Goal: Task Accomplishment & Management: Complete application form

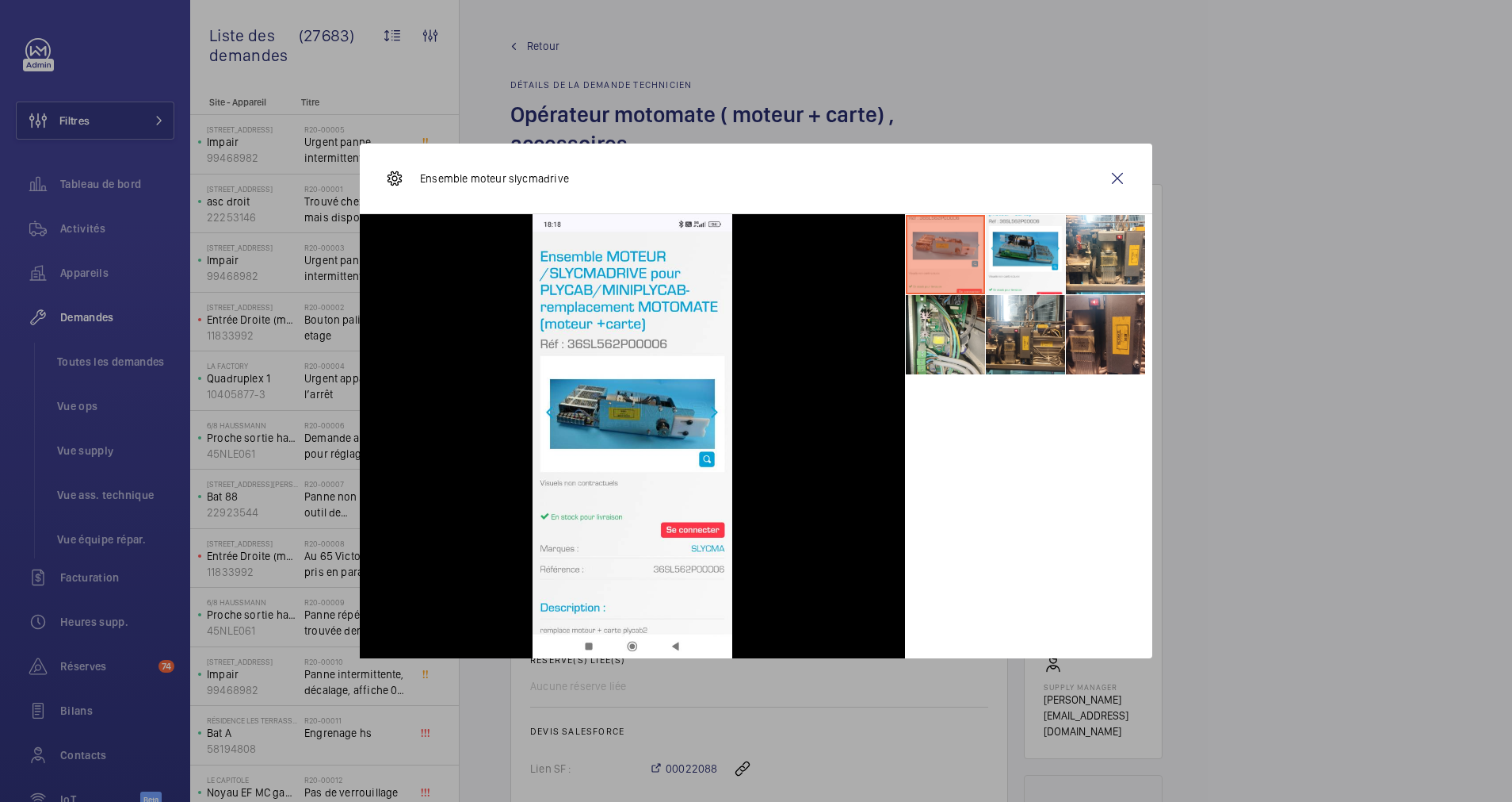
scroll to position [713, 0]
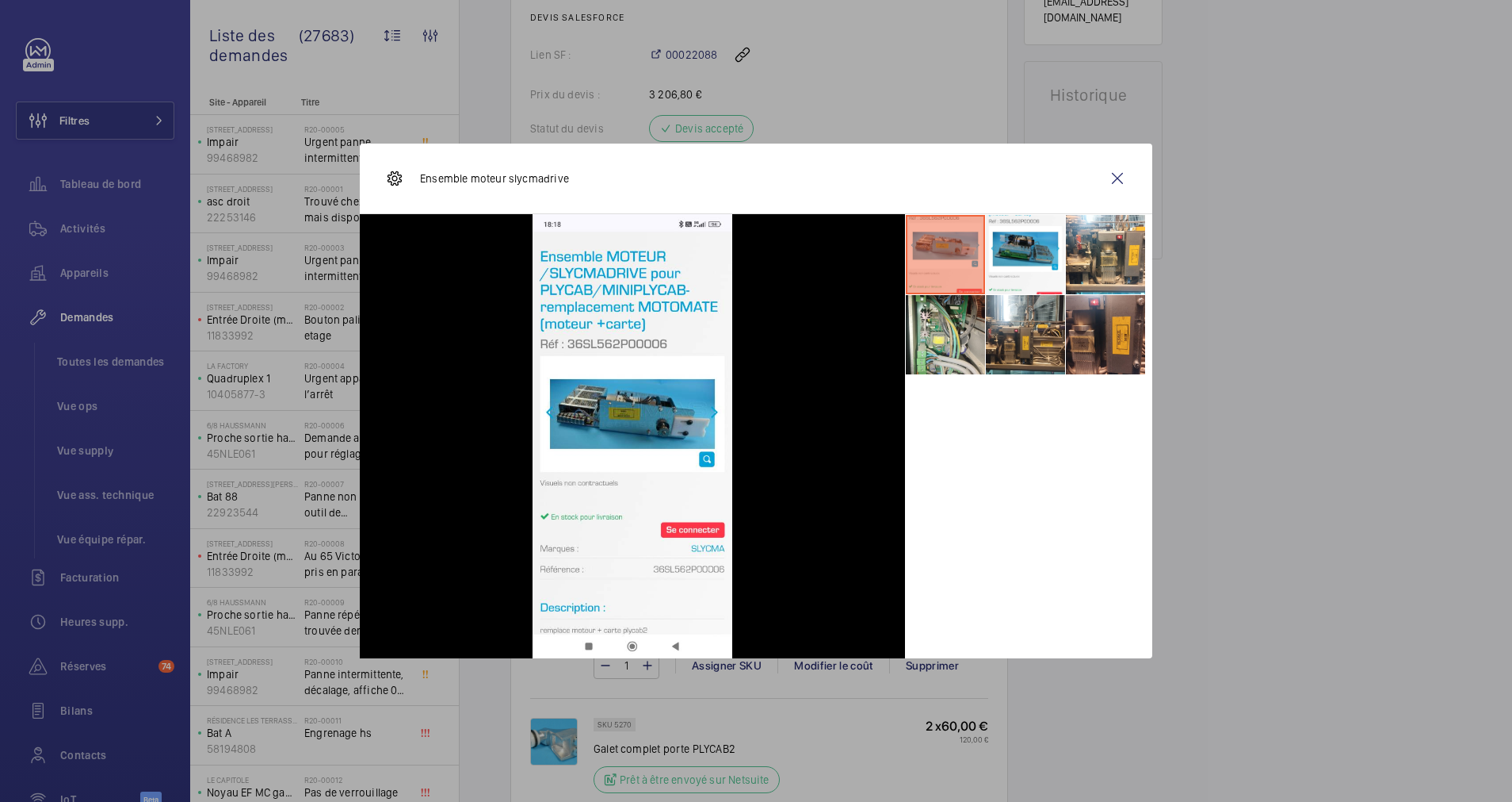
click at [1123, 172] on wm-front-icon-button at bounding box center [1117, 178] width 38 height 38
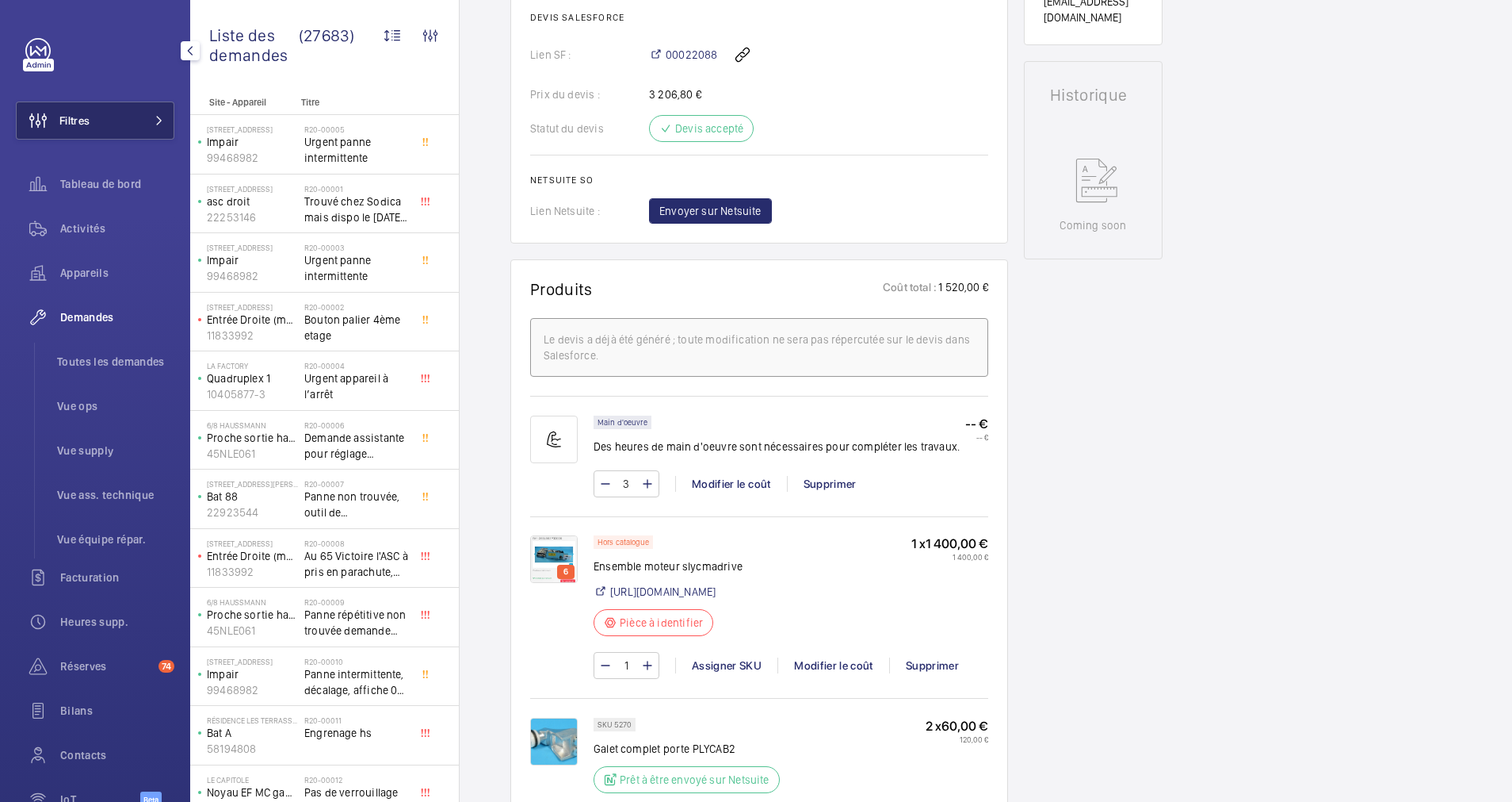
click at [137, 117] on button "Filtres" at bounding box center [95, 121] width 158 height 38
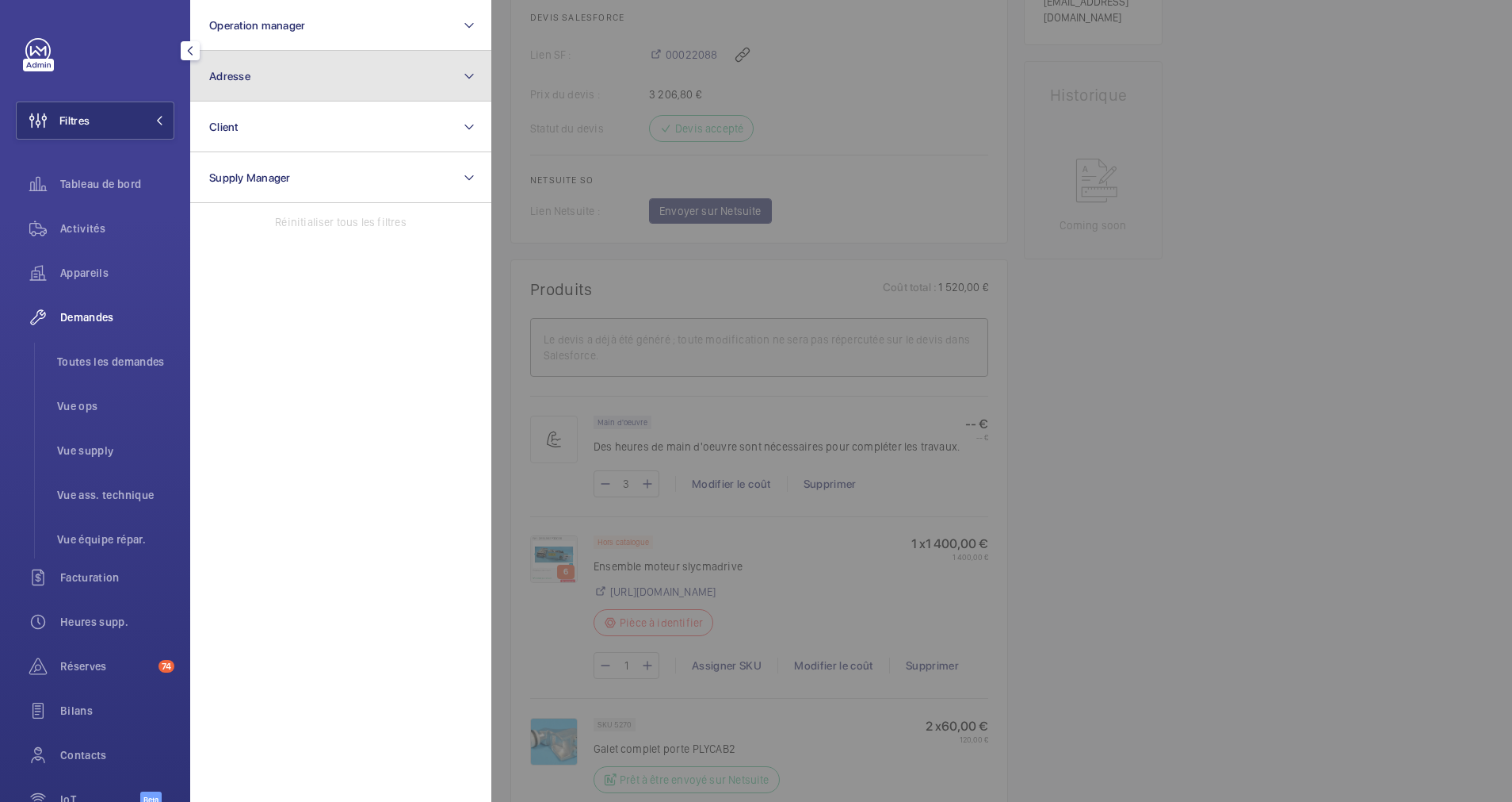
click at [276, 100] on button "Adresse" at bounding box center [340, 76] width 301 height 51
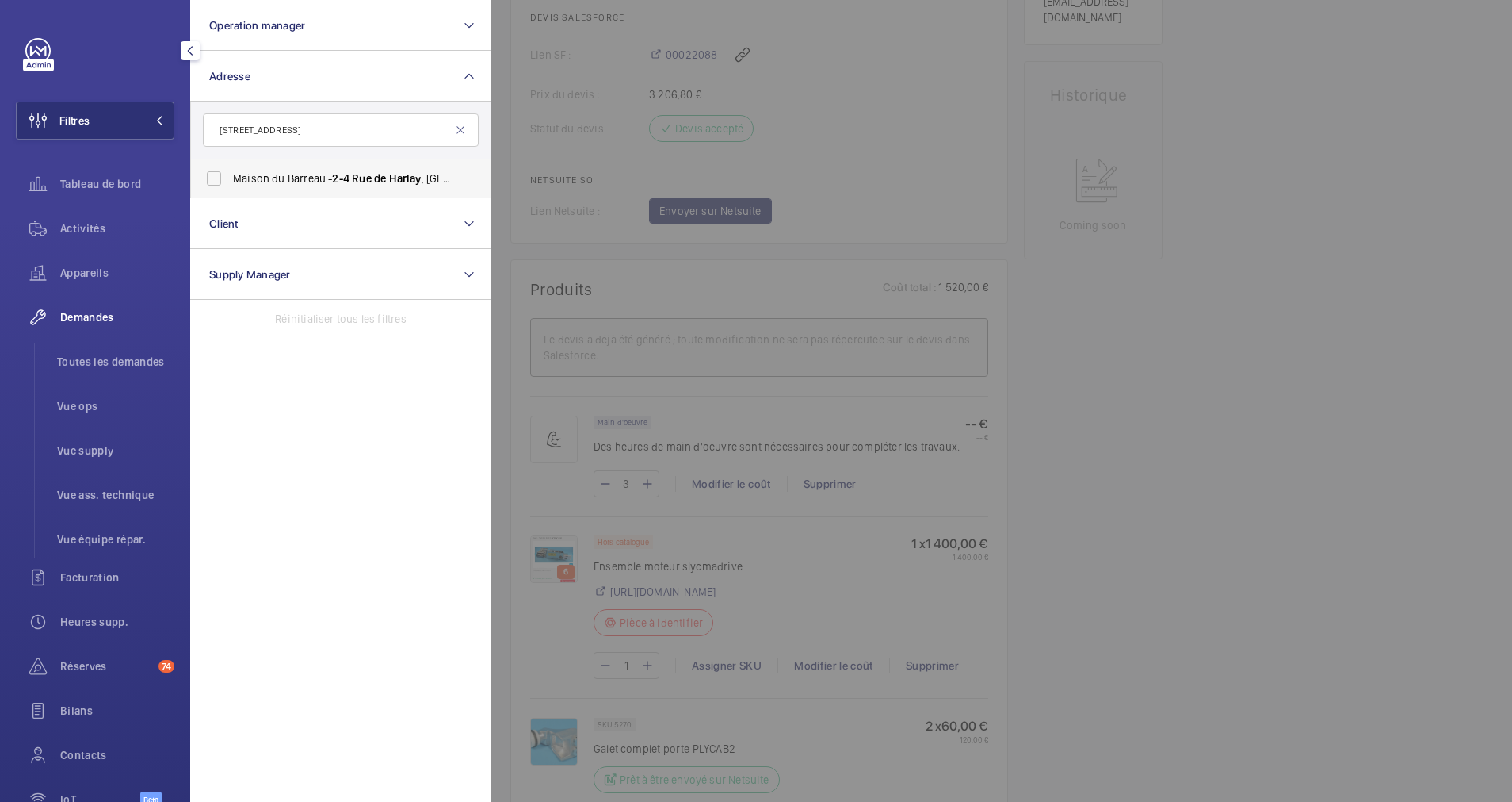
type input "[STREET_ADDRESS]"
click at [221, 181] on label "[GEOGRAPHIC_DATA] - [STREET_ADDRESS]" at bounding box center [329, 178] width 276 height 38
click at [221, 181] on input "[GEOGRAPHIC_DATA] - [STREET_ADDRESS]" at bounding box center [214, 178] width 31 height 31
checkbox input "true"
click at [97, 227] on span "Activités" at bounding box center [117, 229] width 114 height 16
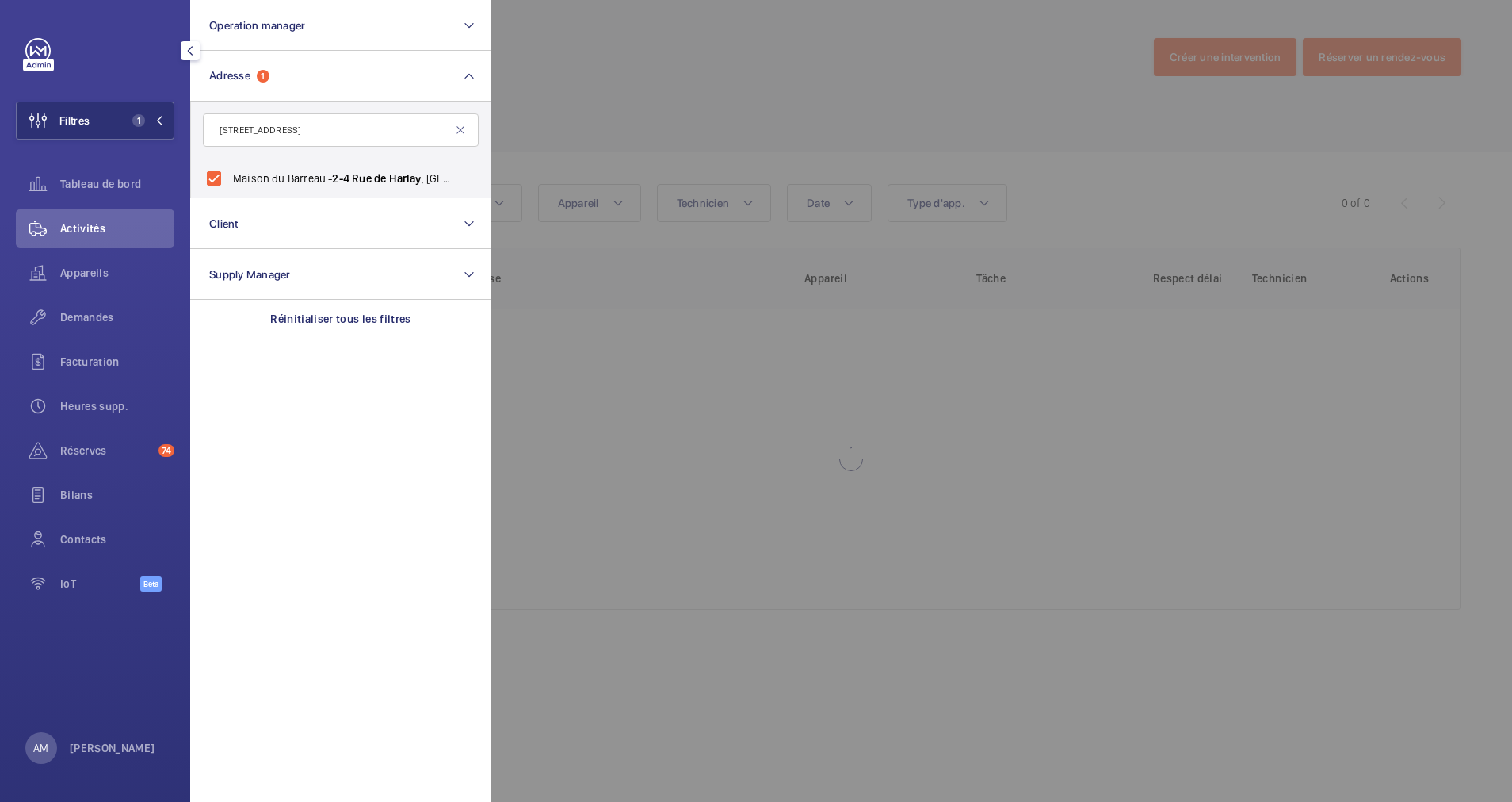
click at [579, 148] on div at bounding box center [1247, 401] width 1512 height 802
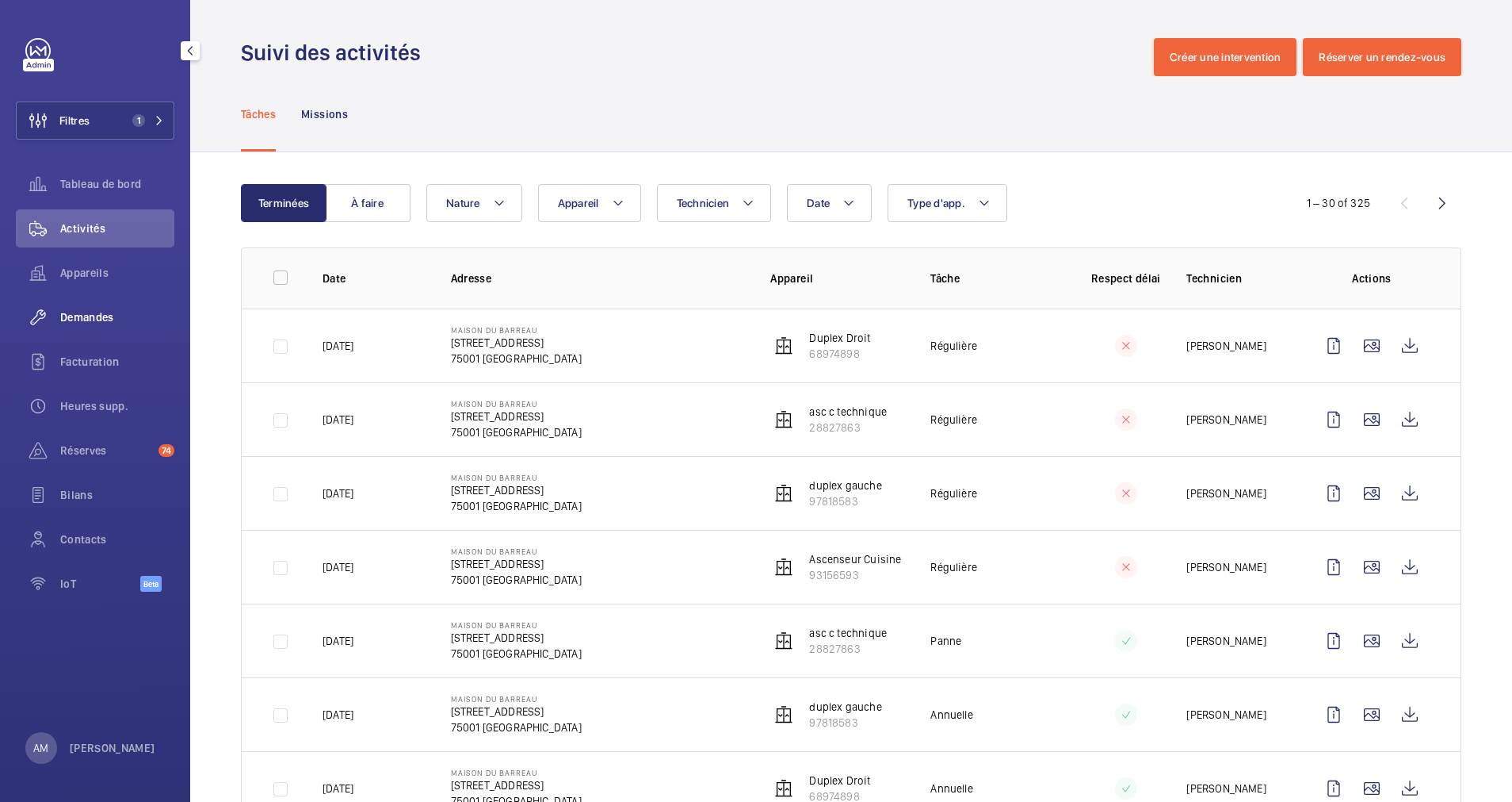
click at [95, 316] on span "Demandes" at bounding box center [117, 317] width 114 height 16
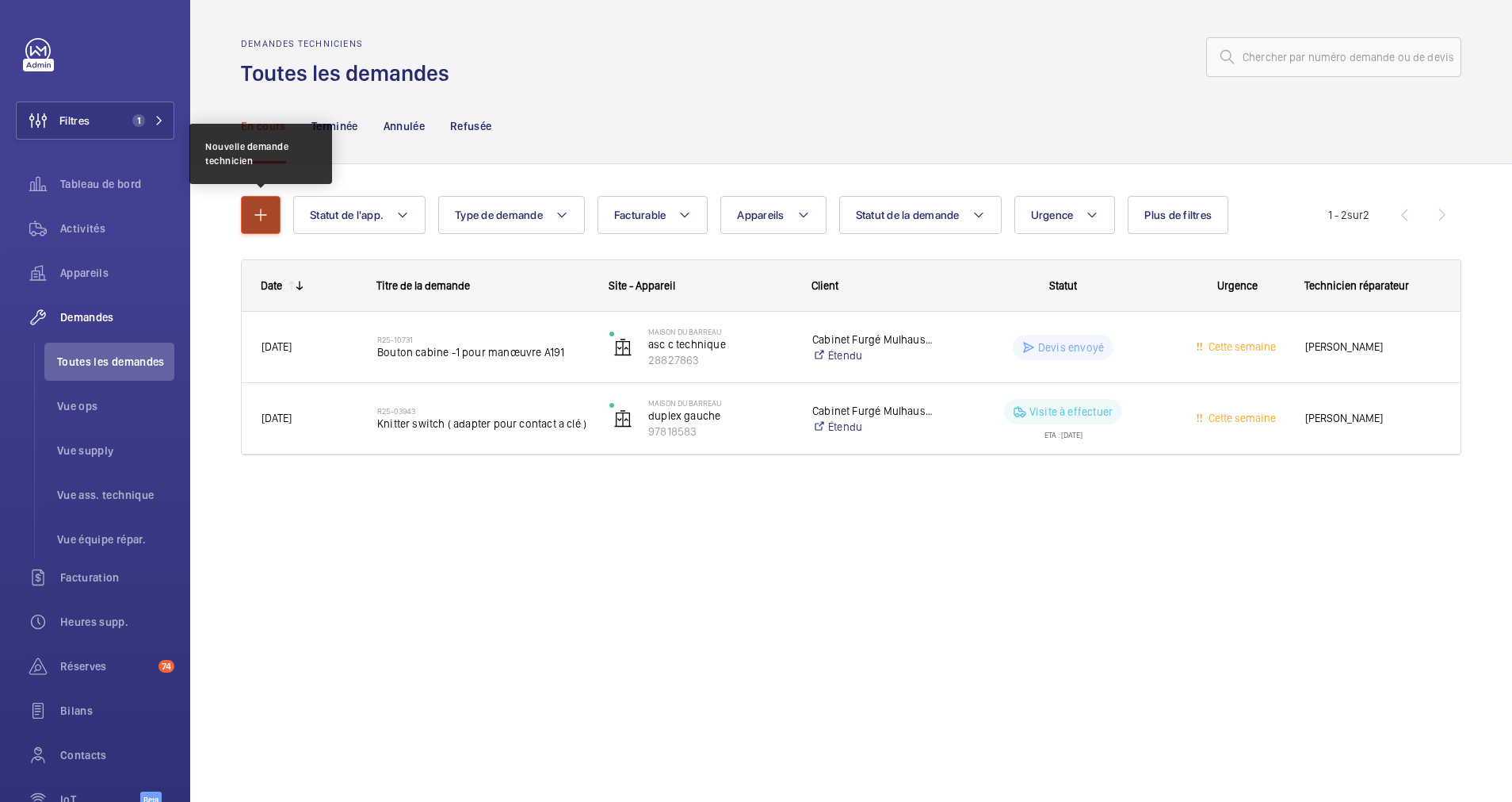
click at [257, 198] on button "button" at bounding box center [261, 215] width 39 height 38
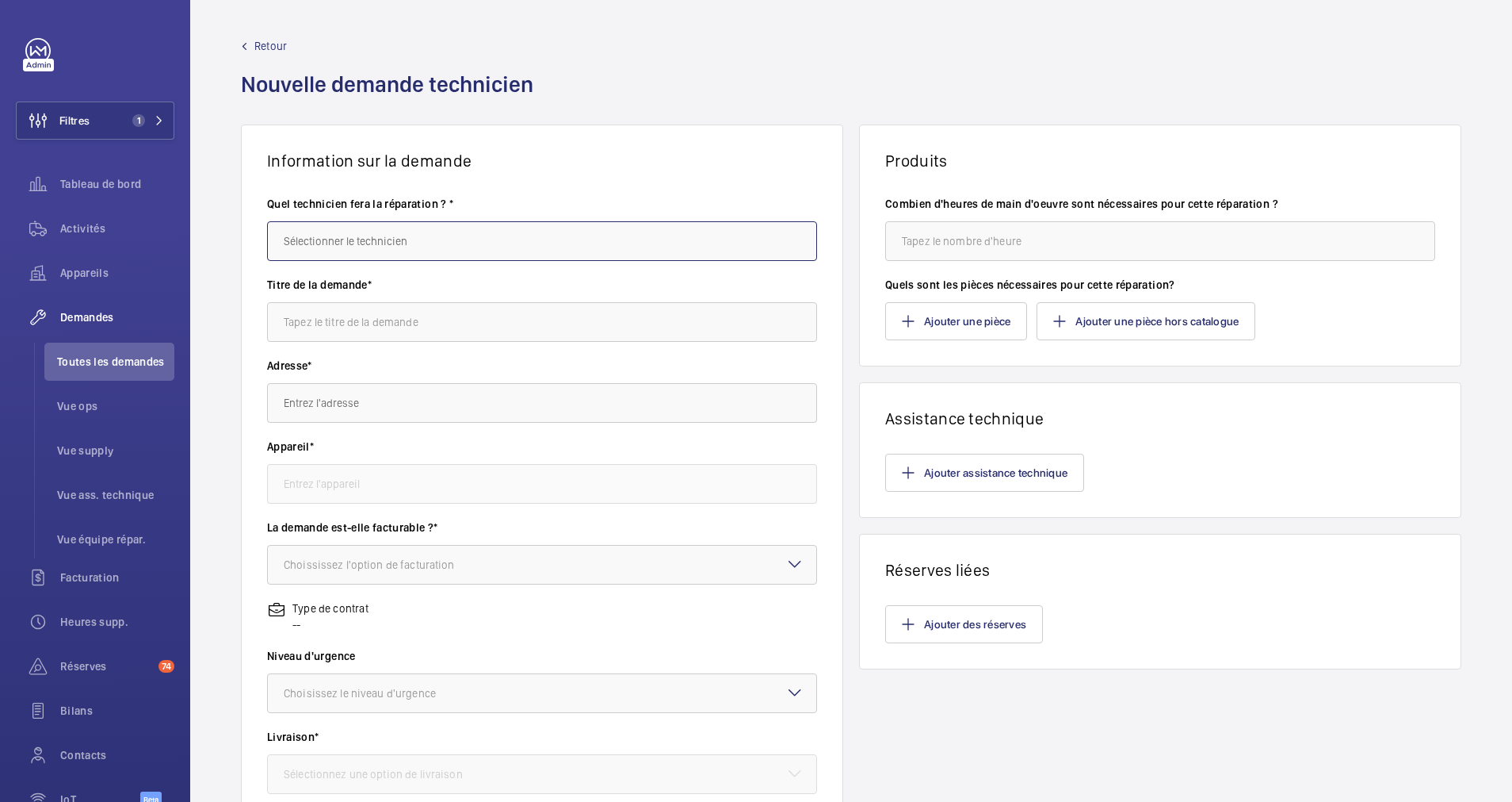
click at [326, 249] on input "text" at bounding box center [542, 241] width 550 height 39
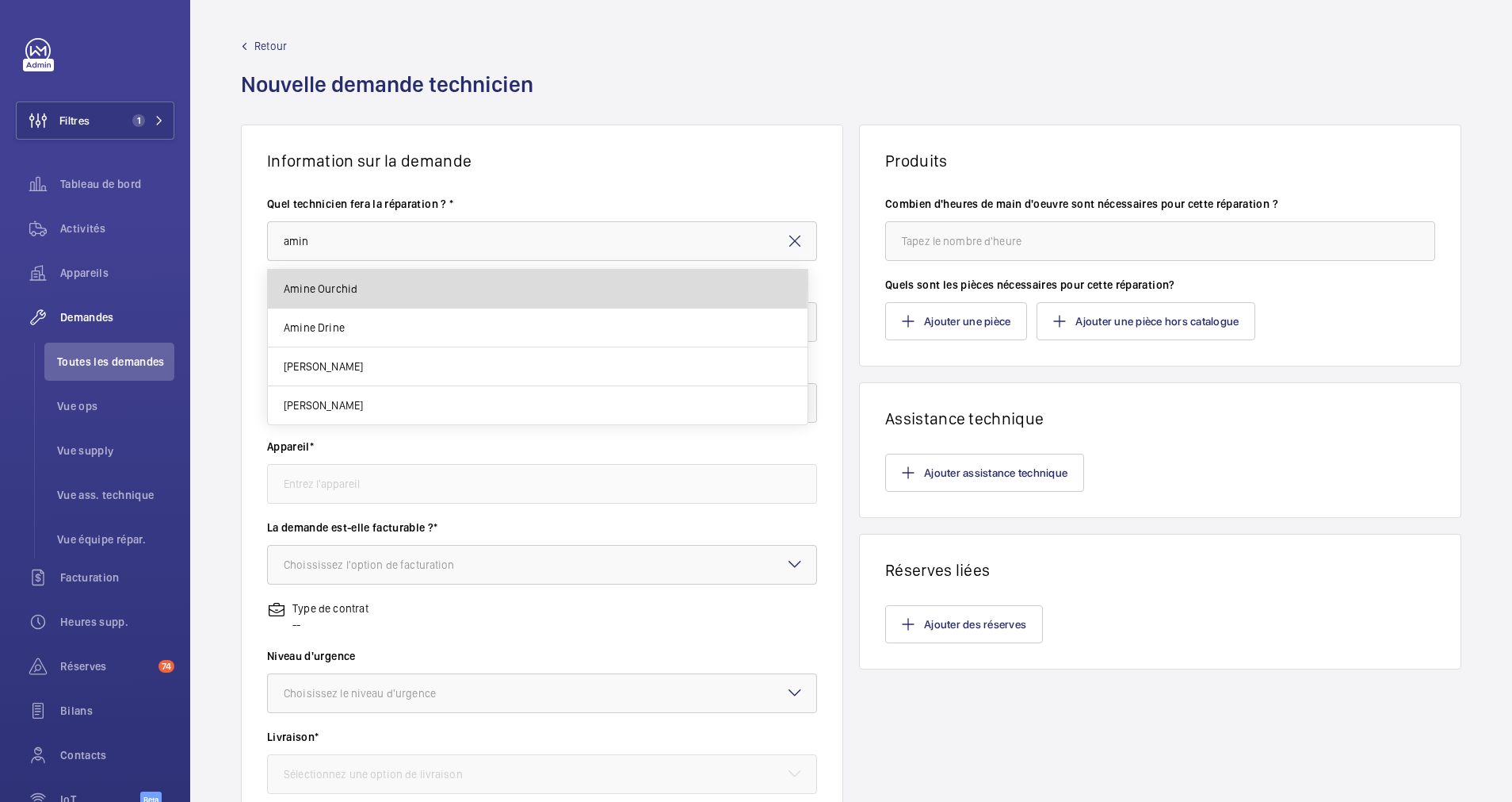
click at [329, 283] on span "Amine Ourchid" at bounding box center [320, 289] width 73 height 16
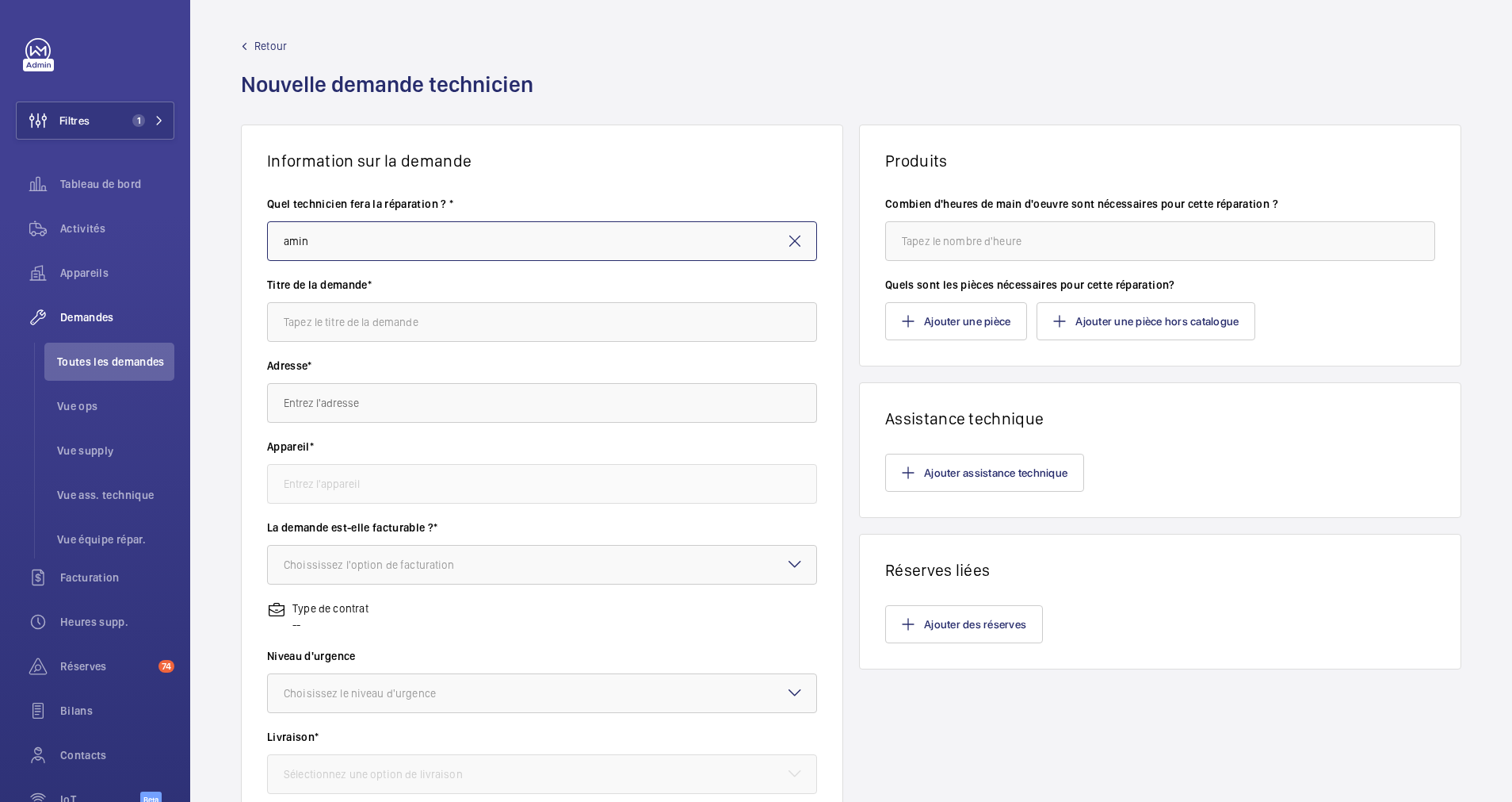
type input "Amine Ourchid"
click at [338, 320] on input "text" at bounding box center [542, 322] width 550 height 39
click at [355, 324] on input "Boite à bouton cabine" at bounding box center [542, 322] width 550 height 39
click at [466, 318] on input "Boite à bouton complete cabine" at bounding box center [542, 322] width 550 height 39
type input "Boite à bouton complete cabine, palieres et afficheurs."
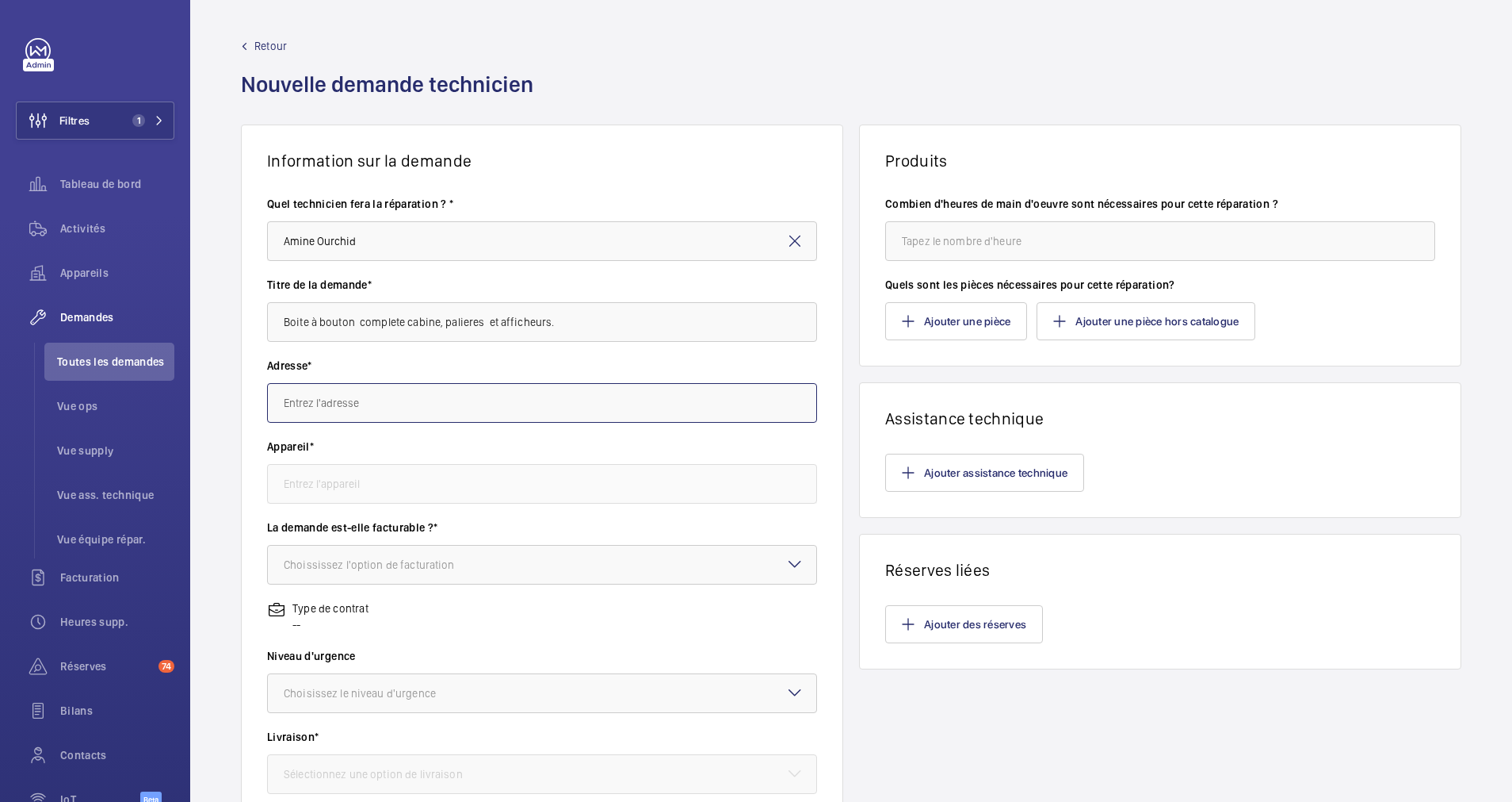
click at [391, 395] on input "text" at bounding box center [542, 402] width 550 height 39
type input "2"
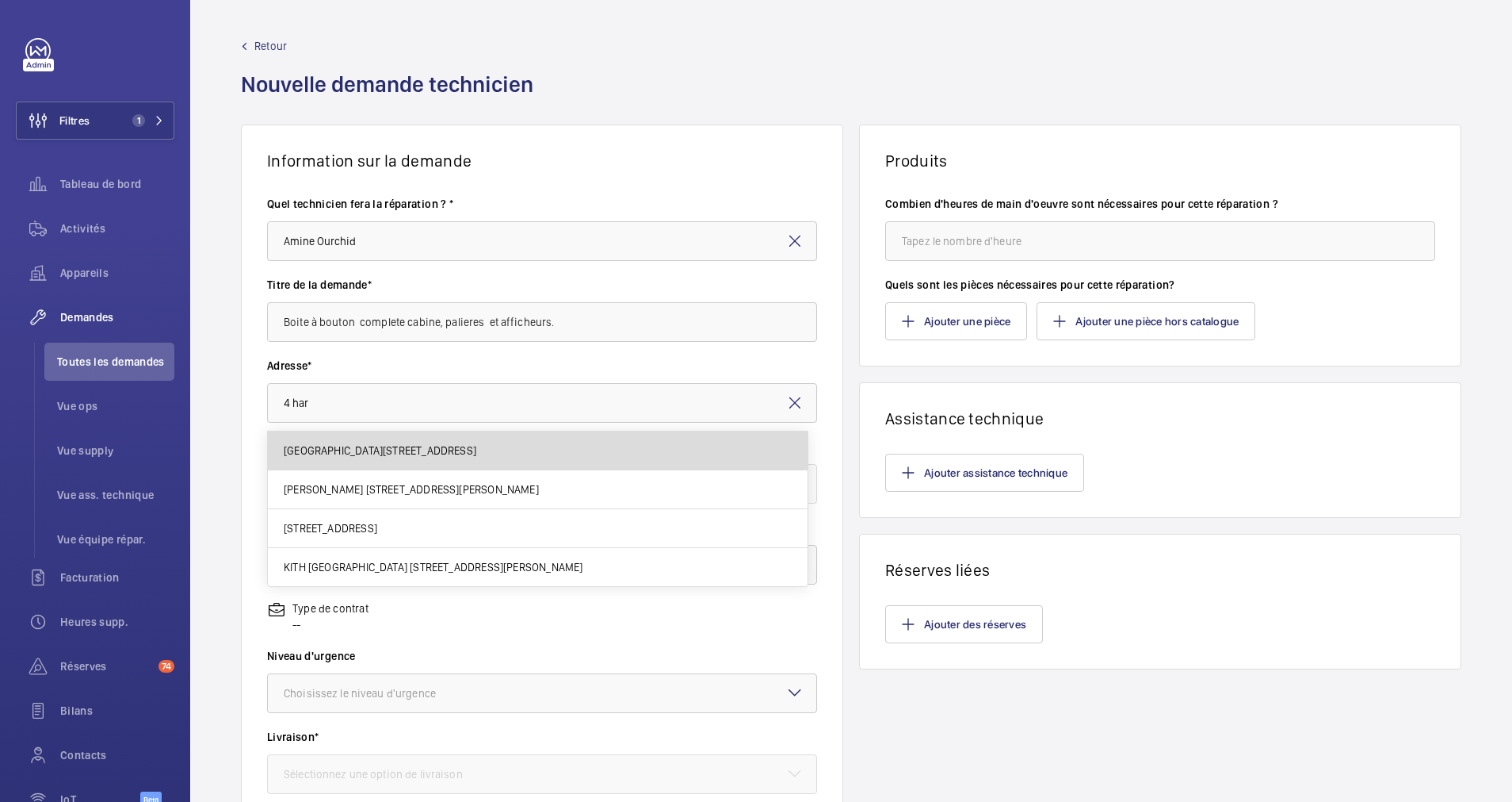
click at [451, 444] on span "[GEOGRAPHIC_DATA][STREET_ADDRESS]" at bounding box center [379, 451] width 192 height 16
type input "[GEOGRAPHIC_DATA][STREET_ADDRESS]"
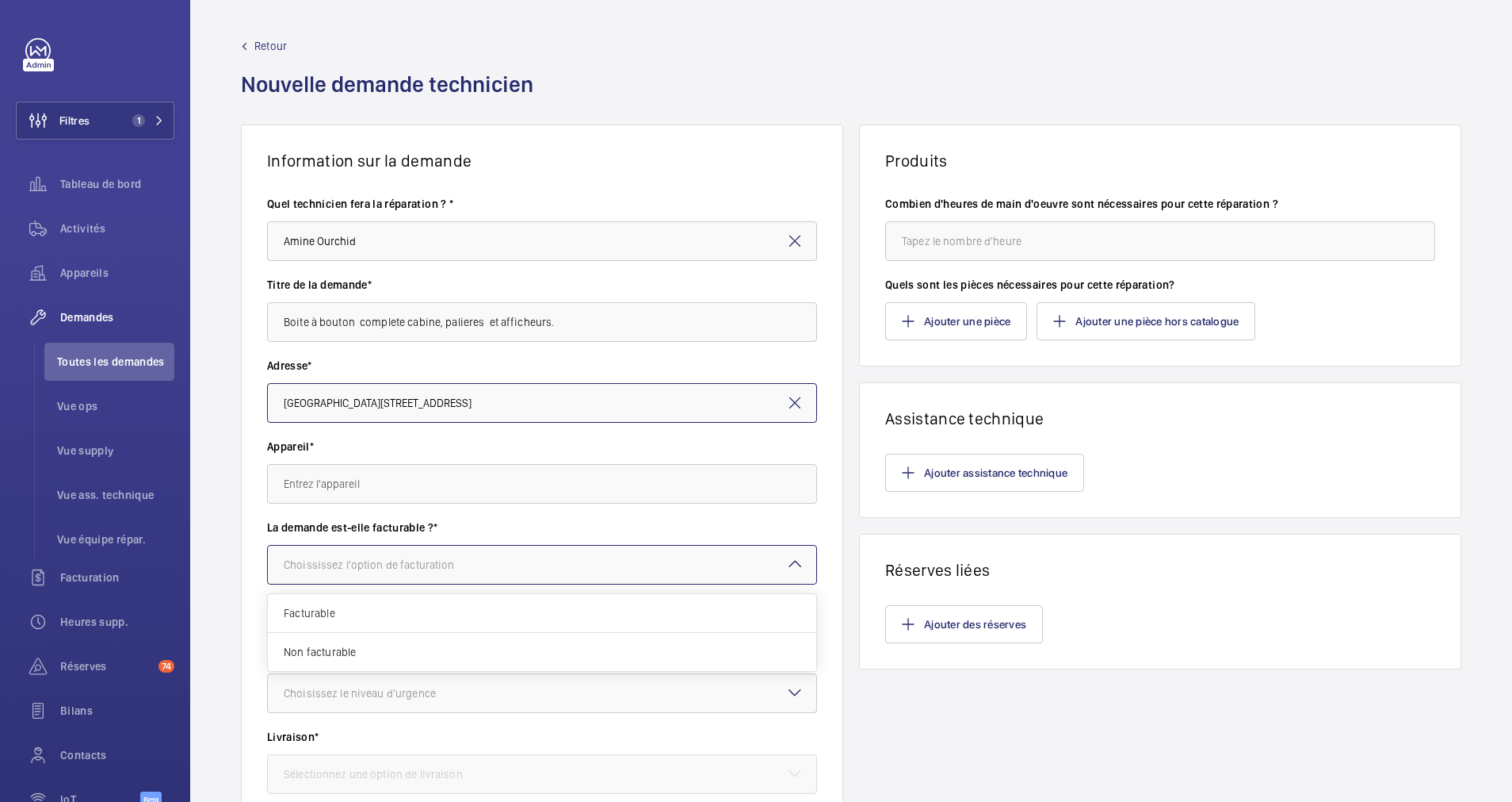
click at [395, 562] on div "Choississez l'option de facturation" at bounding box center [389, 565] width 211 height 16
click at [433, 477] on input "text" at bounding box center [542, 484] width 550 height 39
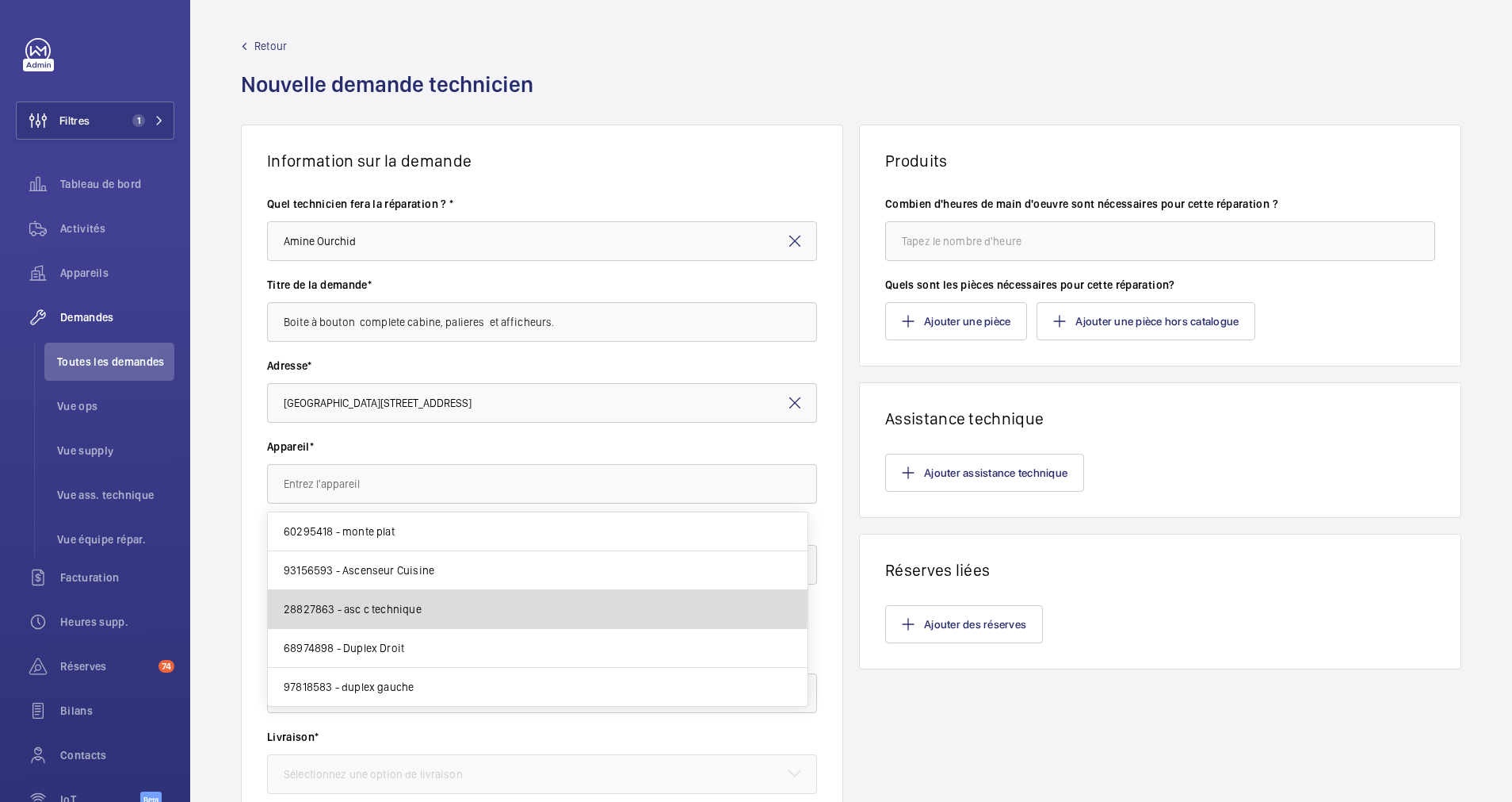
click at [394, 604] on span "28827863 - asc c technique" at bounding box center [352, 609] width 138 height 16
type input "28827863 - asc c technique"
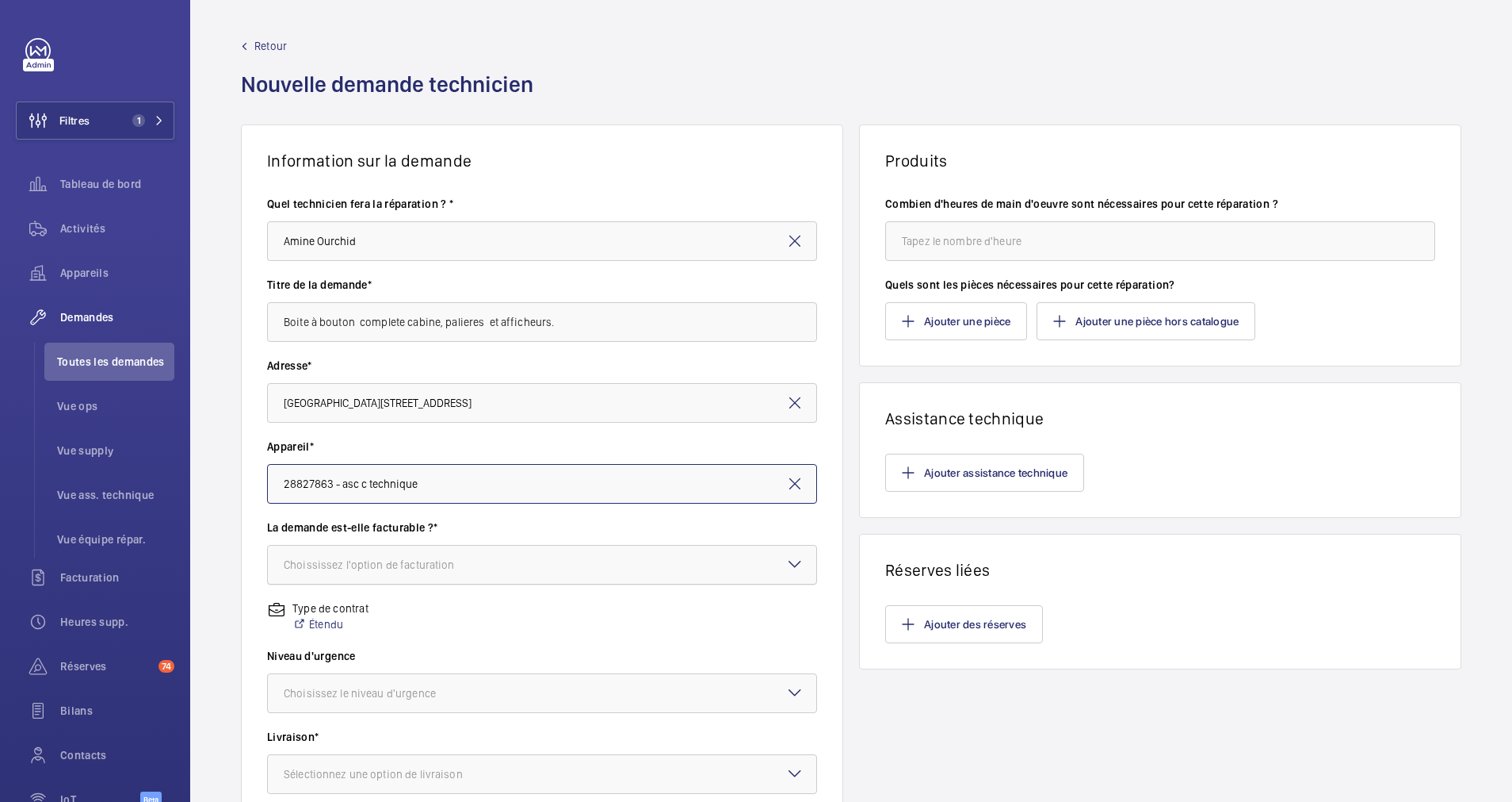
click at [451, 563] on div "Choississez l'option de facturation" at bounding box center [389, 565] width 211 height 16
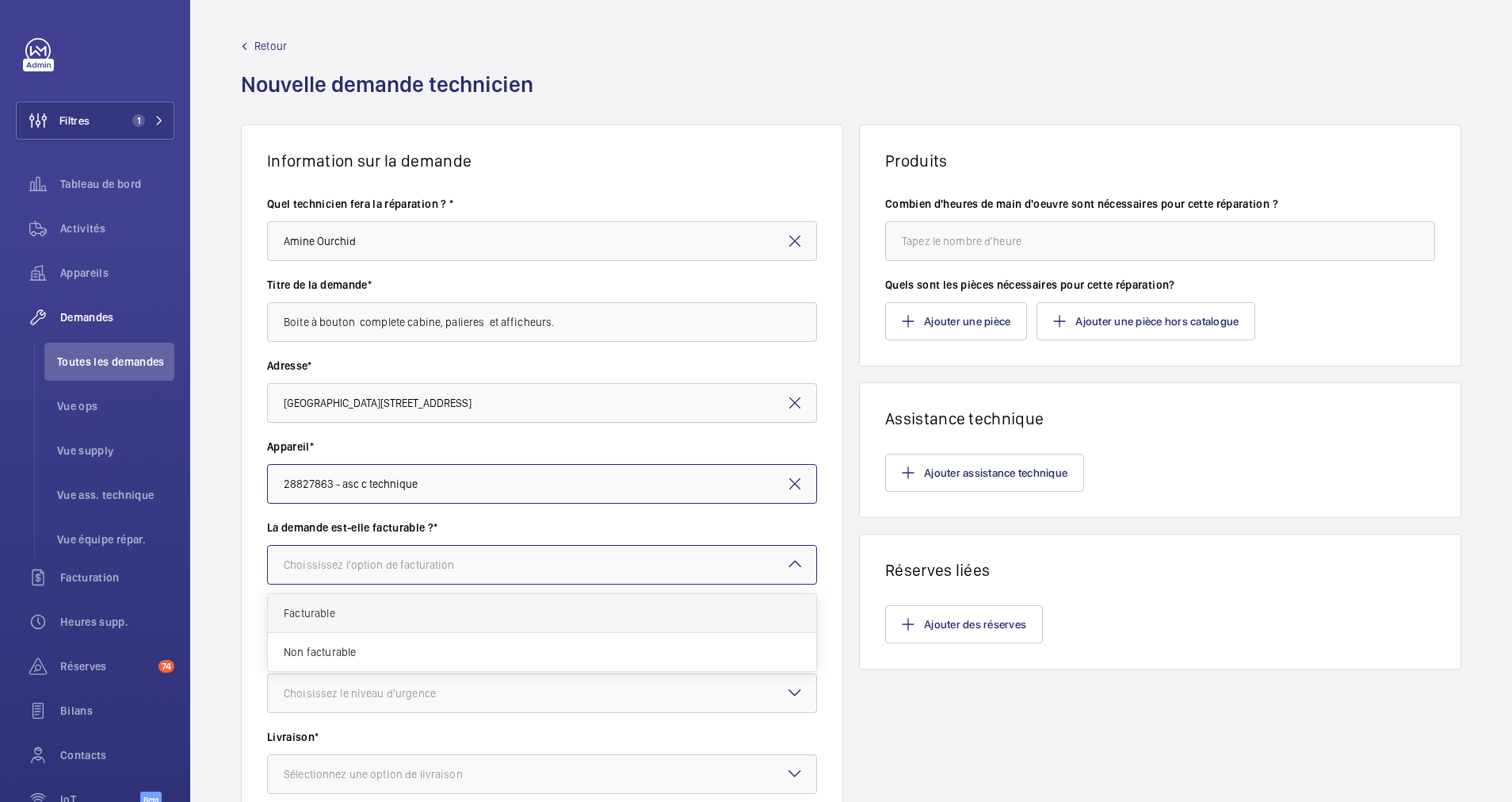
click at [424, 605] on span "Facturable" at bounding box center [542, 613] width 517 height 16
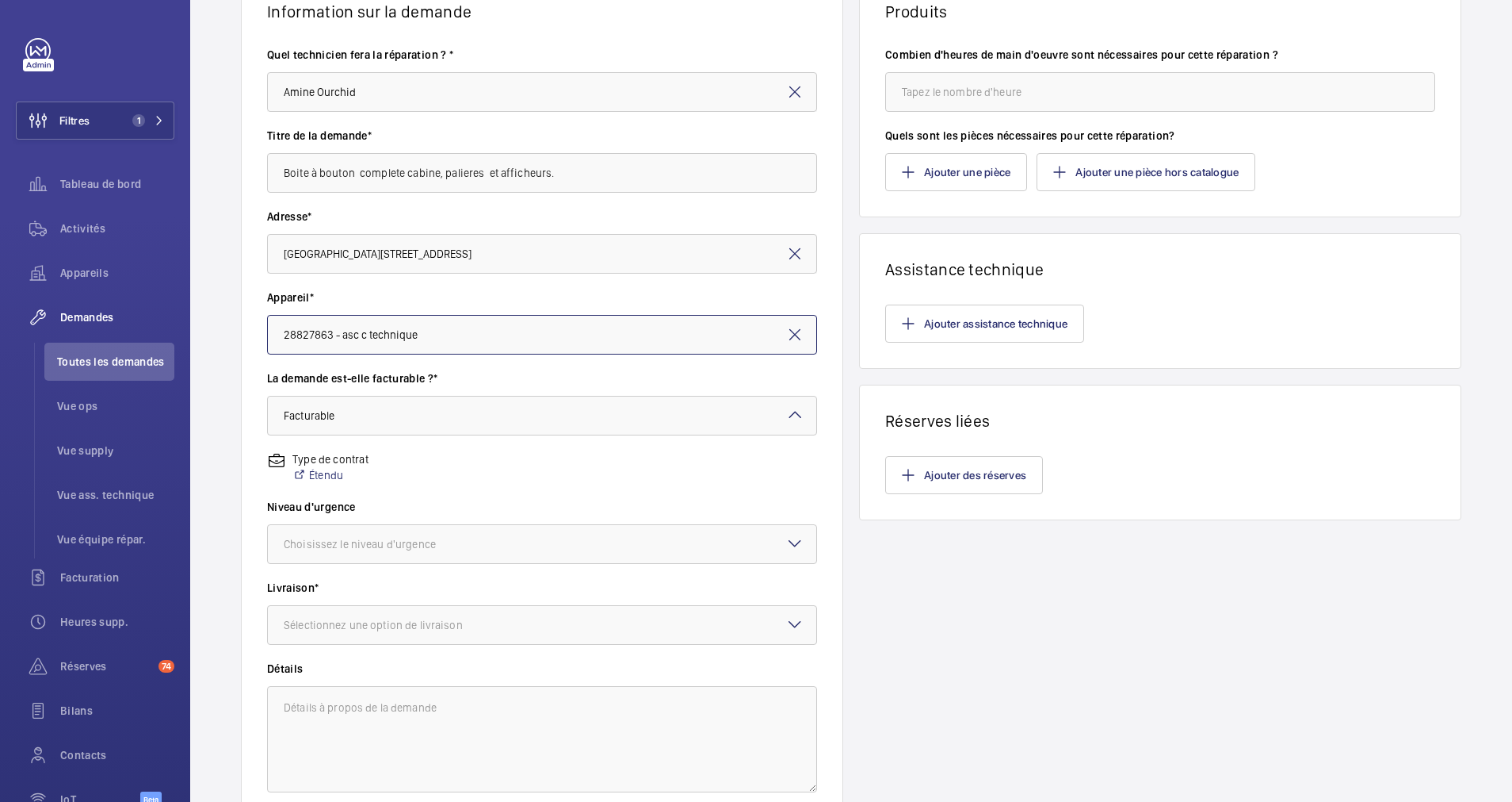
scroll to position [190, 0]
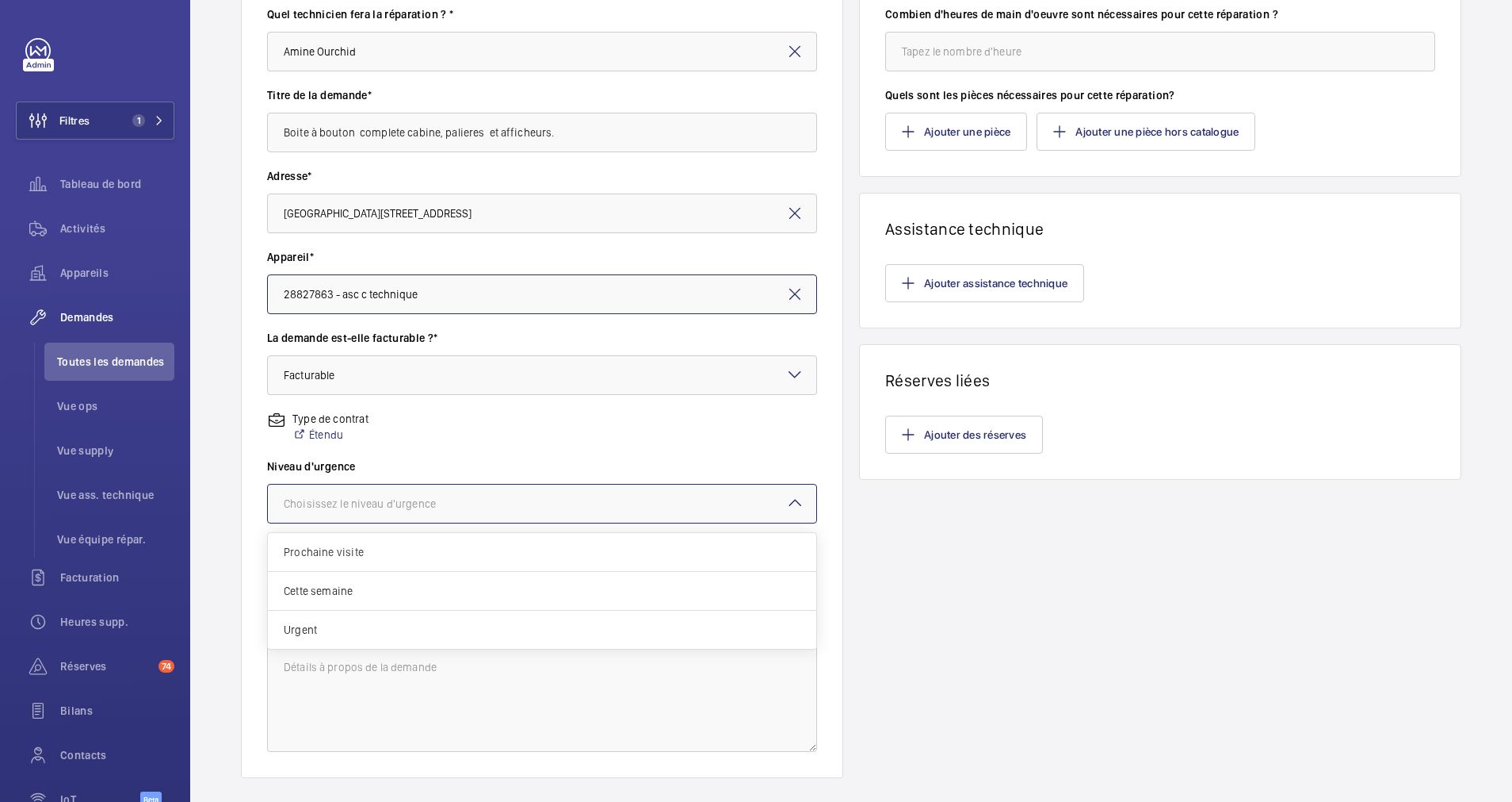
click at [563, 501] on div at bounding box center [542, 503] width 549 height 38
click at [460, 578] on div "Cette semaine" at bounding box center [542, 590] width 549 height 38
click at [460, 578] on div "Sélectionnez une option de livraison" at bounding box center [392, 585] width 219 height 16
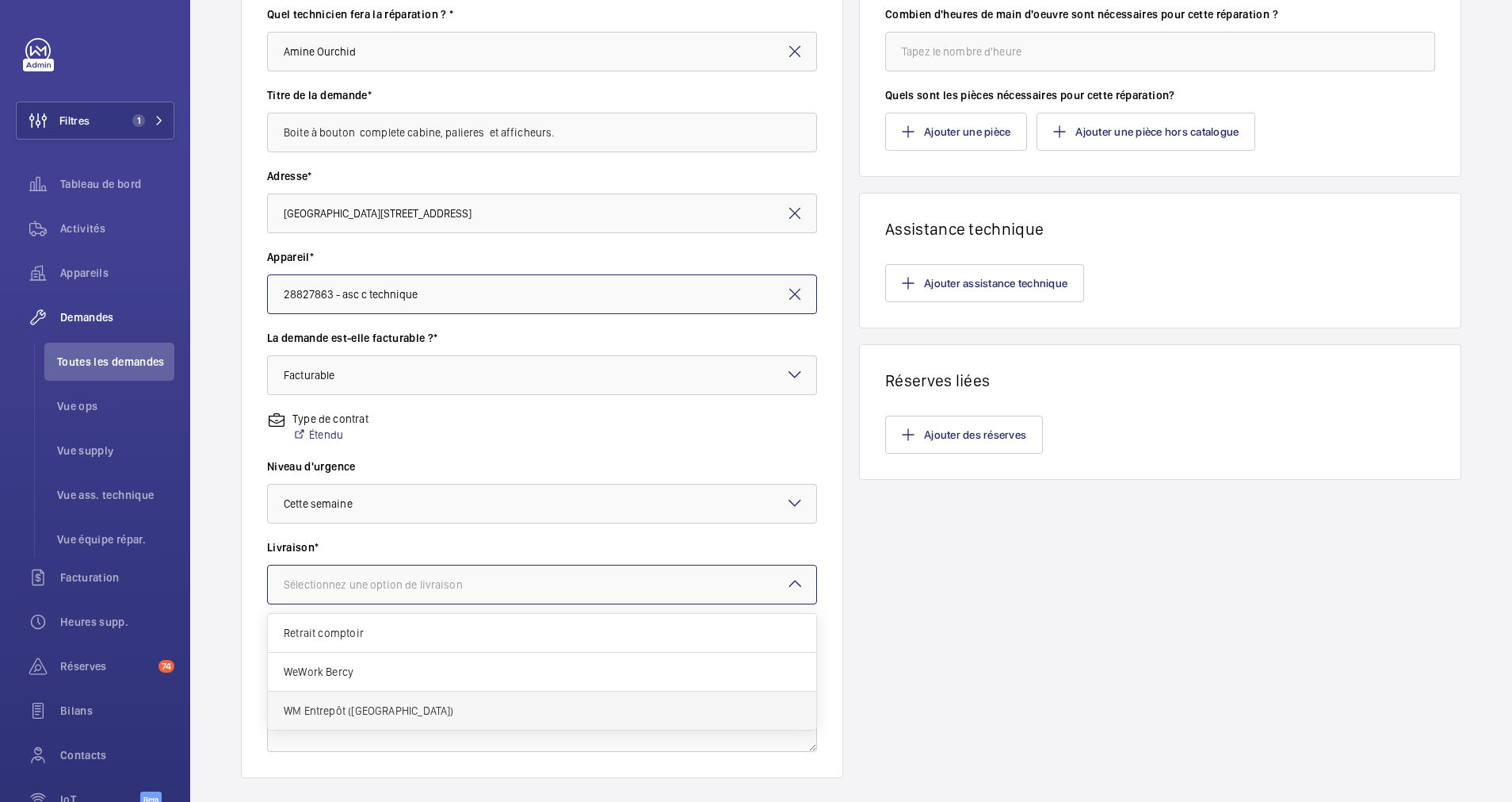
click at [432, 713] on span "WM Entrepôt ([GEOGRAPHIC_DATA])" at bounding box center [542, 711] width 517 height 16
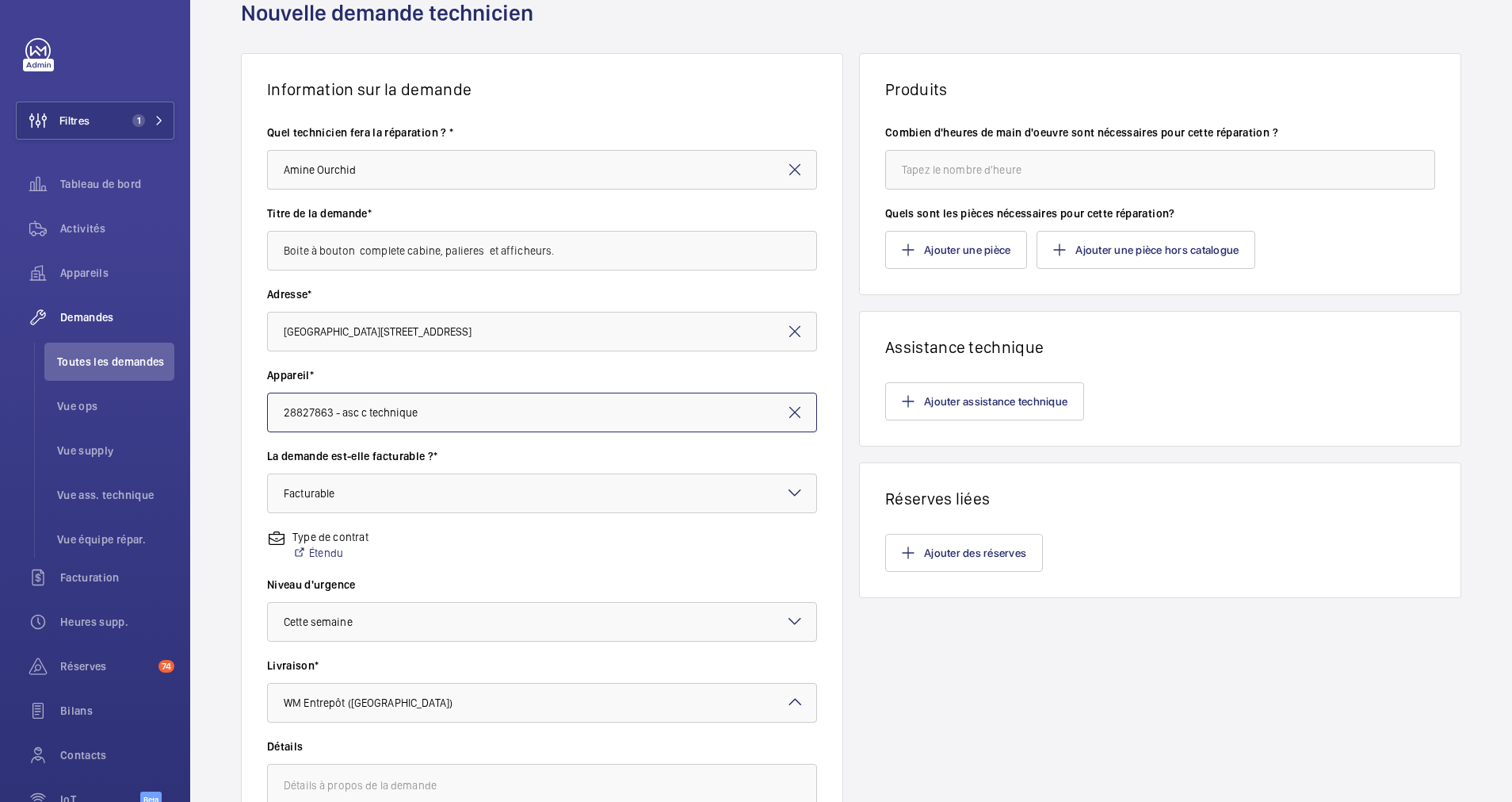
scroll to position [71, 0]
click at [1068, 246] on button "Ajouter une pièce hors catalogue" at bounding box center [1146, 250] width 219 height 38
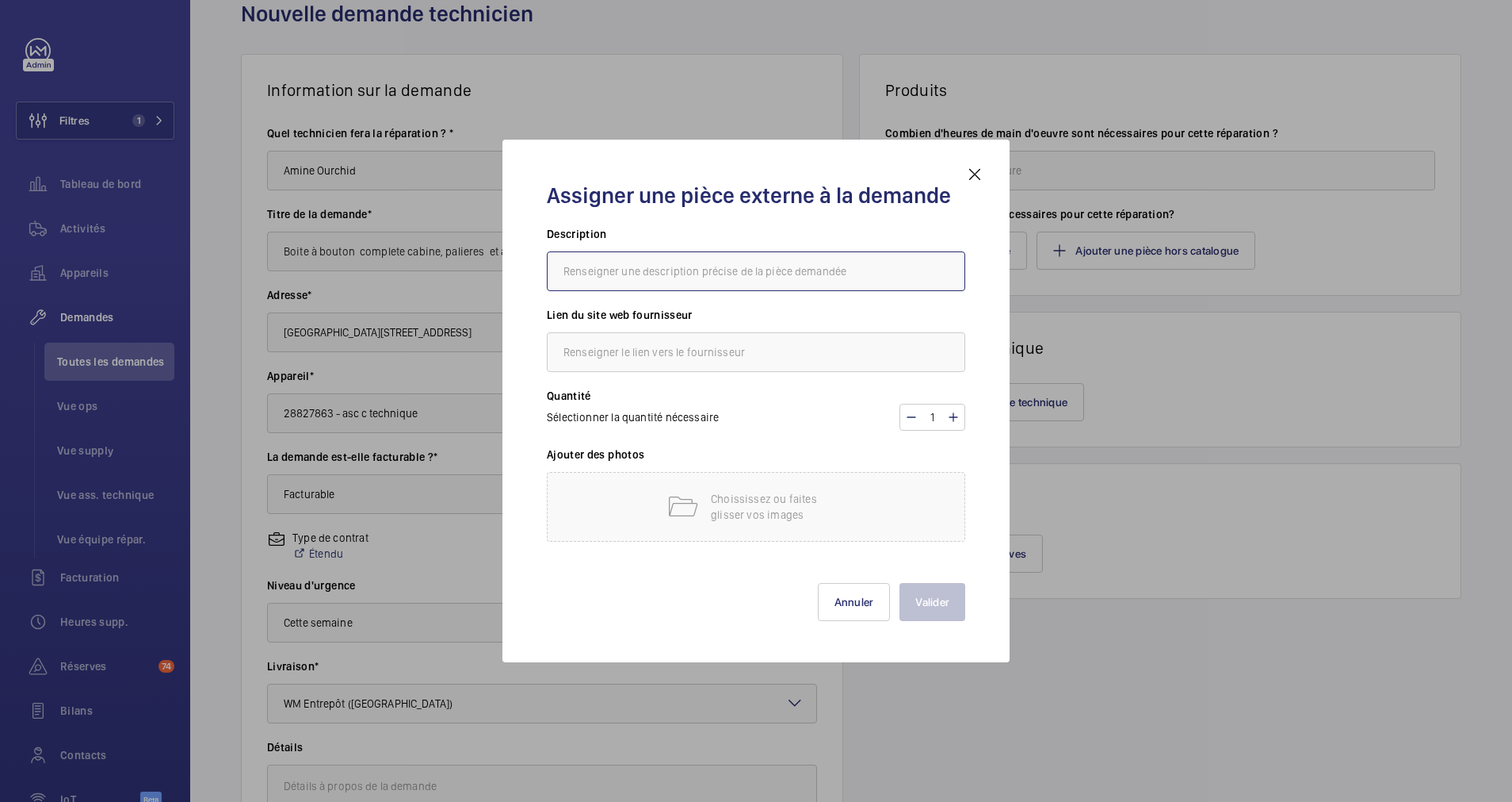
click at [727, 274] on input "text" at bounding box center [756, 271] width 418 height 39
type input "DEVIS DRIM"
click at [669, 360] on input "text" at bounding box center [756, 352] width 418 height 39
type input "DRIM"
click at [708, 494] on div "Choississez ou faites glisser vos images" at bounding box center [756, 507] width 418 height 70
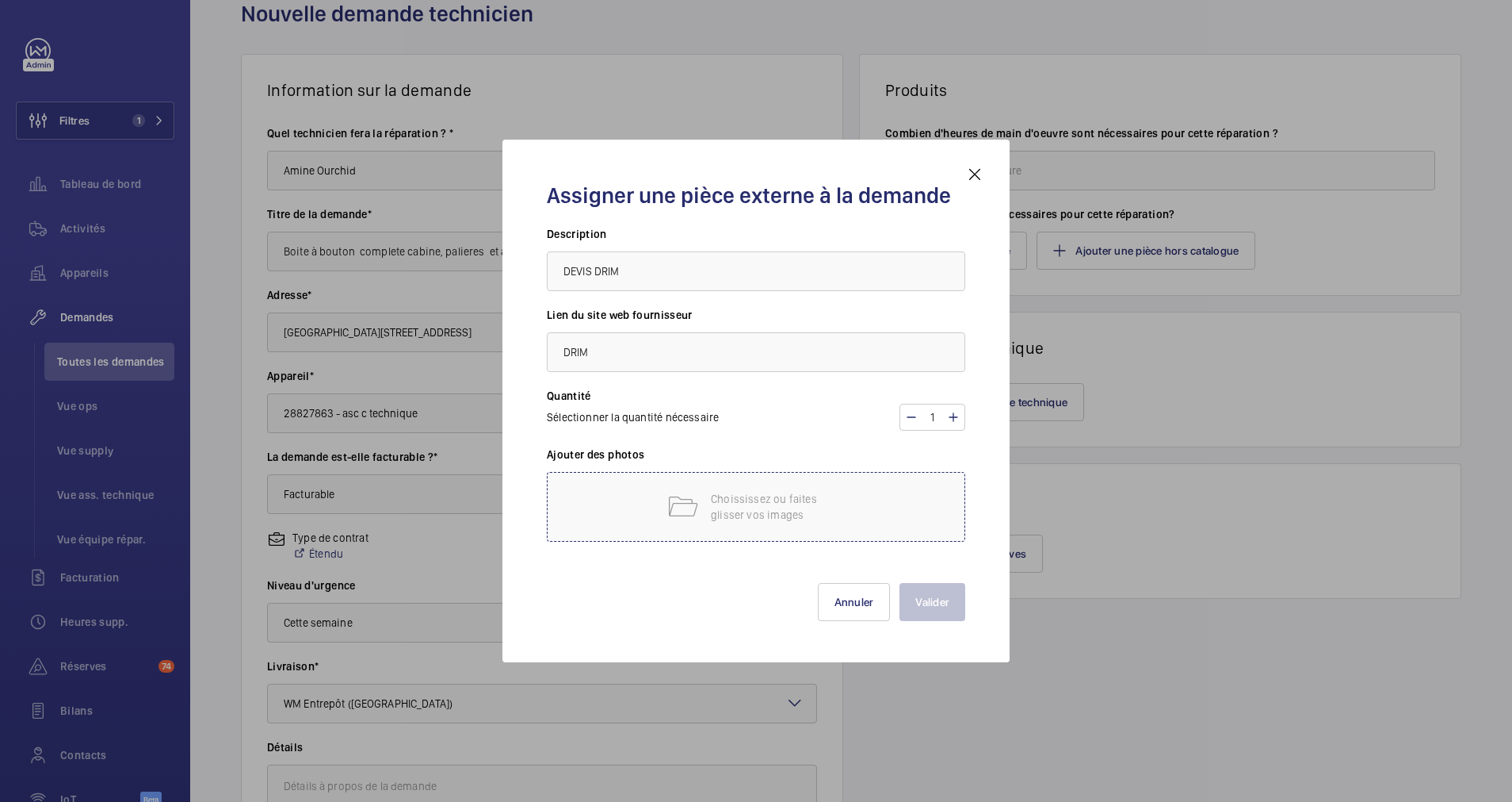
click at [799, 501] on p "Choississez ou faites glisser vos images" at bounding box center [777, 506] width 135 height 31
click at [646, 267] on input "DEVIS DRIM" at bounding box center [756, 271] width 418 height 39
paste input "DC078459"
type input "DEVIS DRIM DC078459"
drag, startPoint x: 731, startPoint y: 496, endPoint x: 710, endPoint y: 596, distance: 102.2
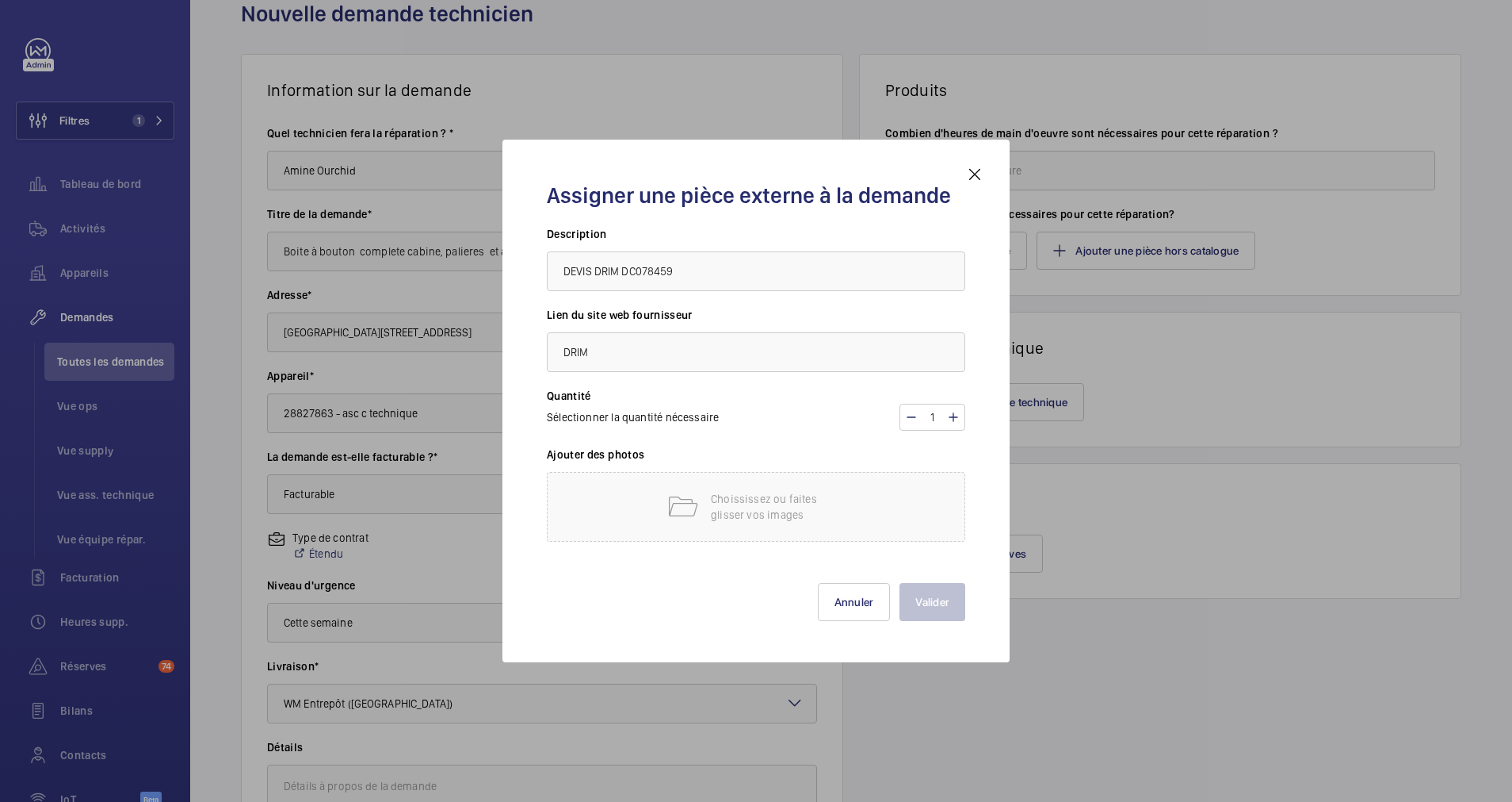
click at [710, 596] on div "[PERSON_NAME]" at bounding box center [756, 588] width 418 height 63
click at [835, 512] on p "Choississez ou faites glisser vos images" at bounding box center [777, 506] width 135 height 31
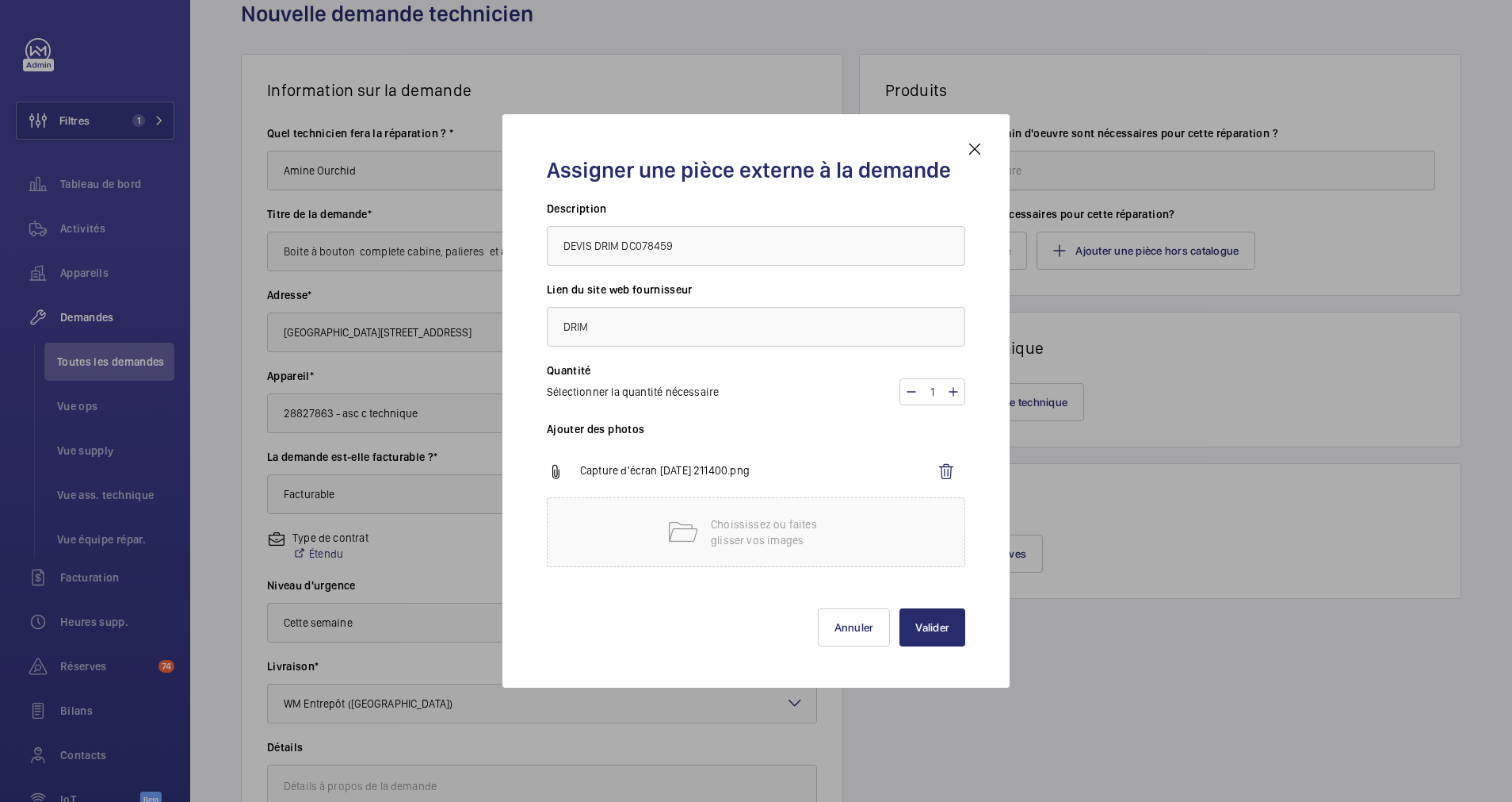
click at [704, 471] on p "Capture d'écran [DATE] 211400.png" at bounding box center [753, 471] width 347 height 19
click at [577, 469] on div "Capture d'écran [DATE] 211400.png" at bounding box center [737, 471] width 381 height 19
click at [551, 467] on mat-icon at bounding box center [556, 471] width 18 height 19
click at [935, 627] on button "Valider" at bounding box center [932, 627] width 66 height 38
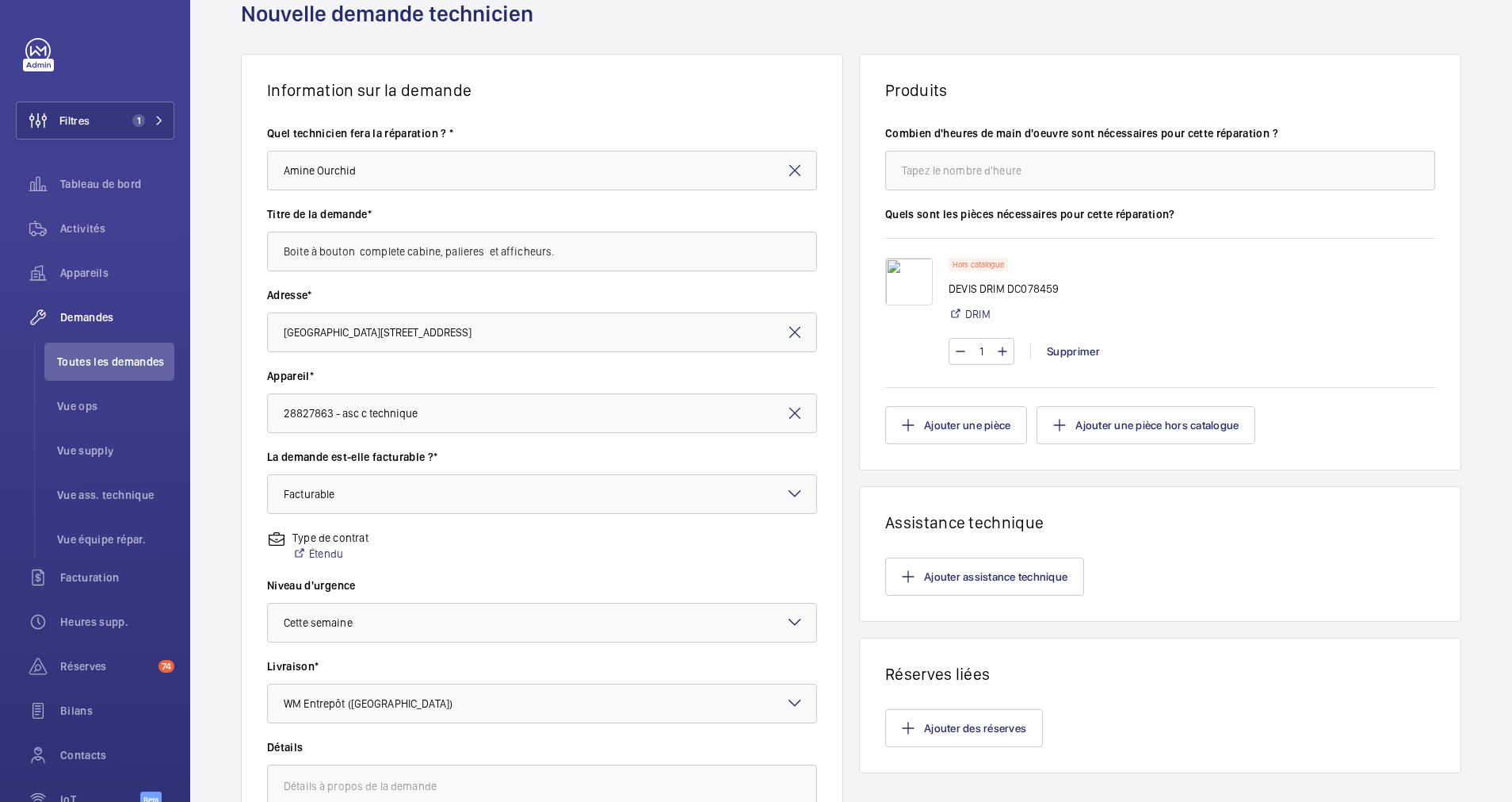
click at [907, 285] on img at bounding box center [909, 281] width 47 height 47
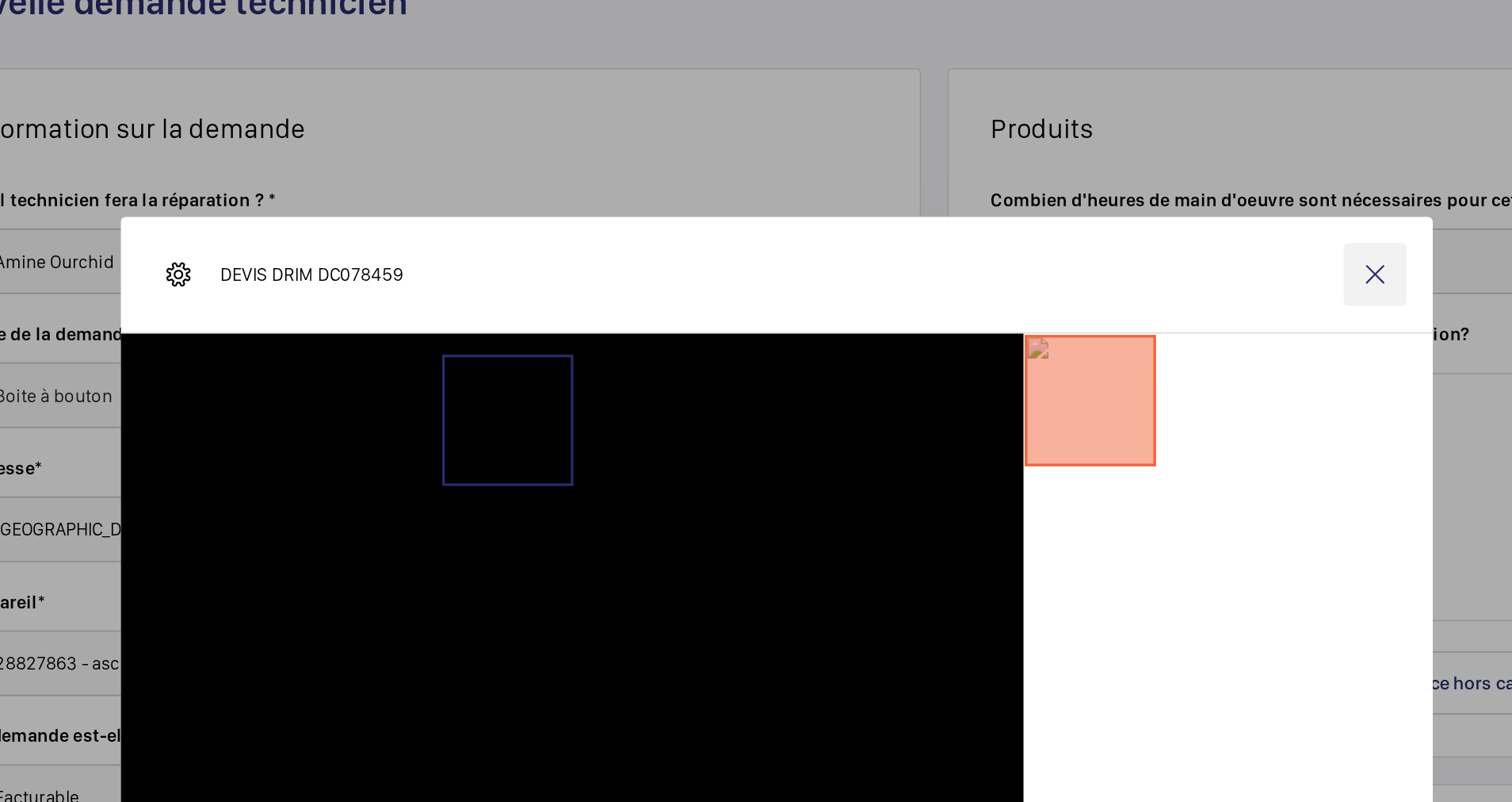
click at [1121, 179] on wm-front-icon-button at bounding box center [1117, 178] width 38 height 38
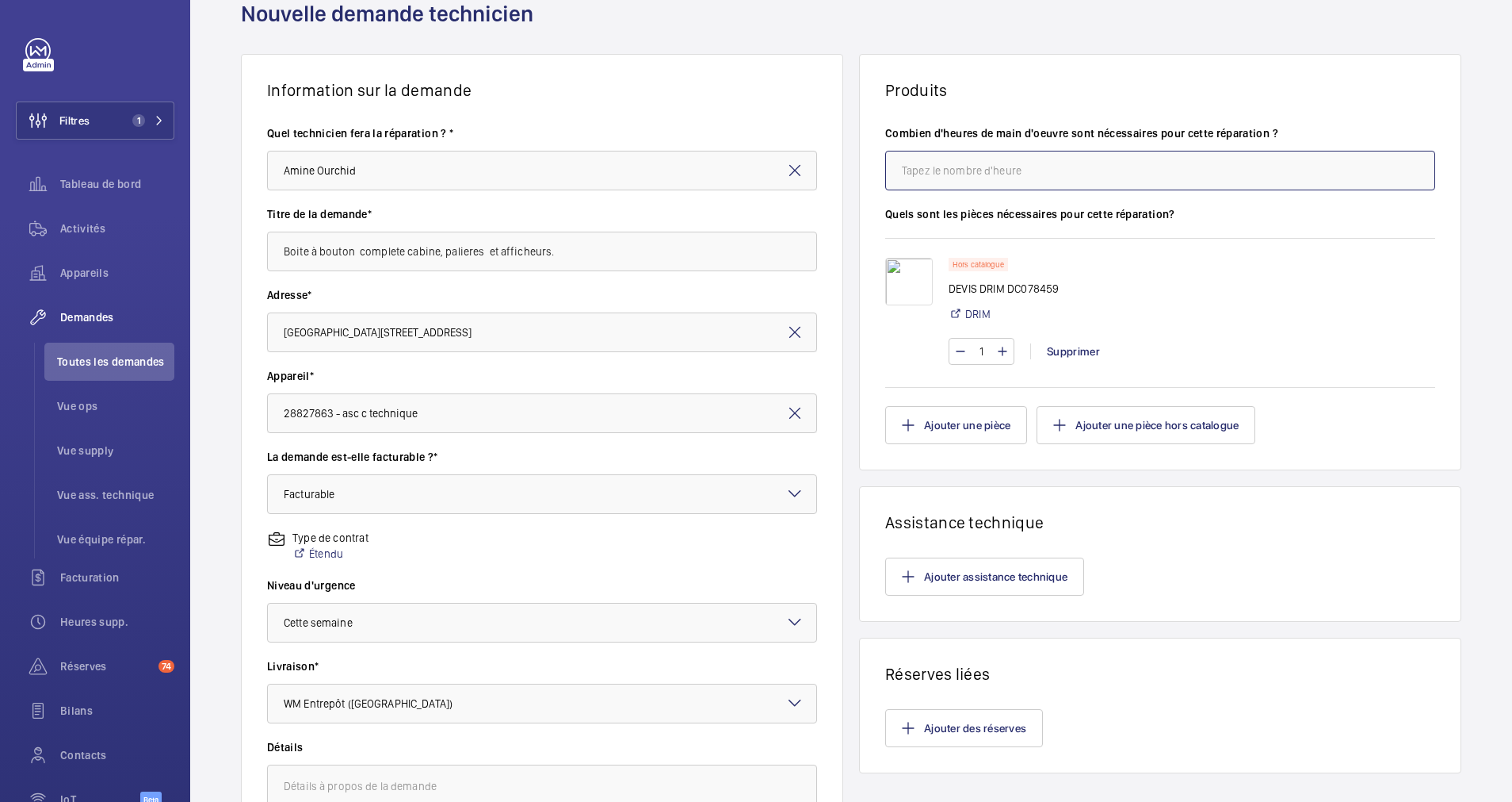
click at [959, 184] on input "number" at bounding box center [1160, 170] width 550 height 39
type input "16"
click at [1103, 275] on div "Hors catalogue DEVIS DRIM DC078459 DRIM" at bounding box center [1191, 294] width 486 height 73
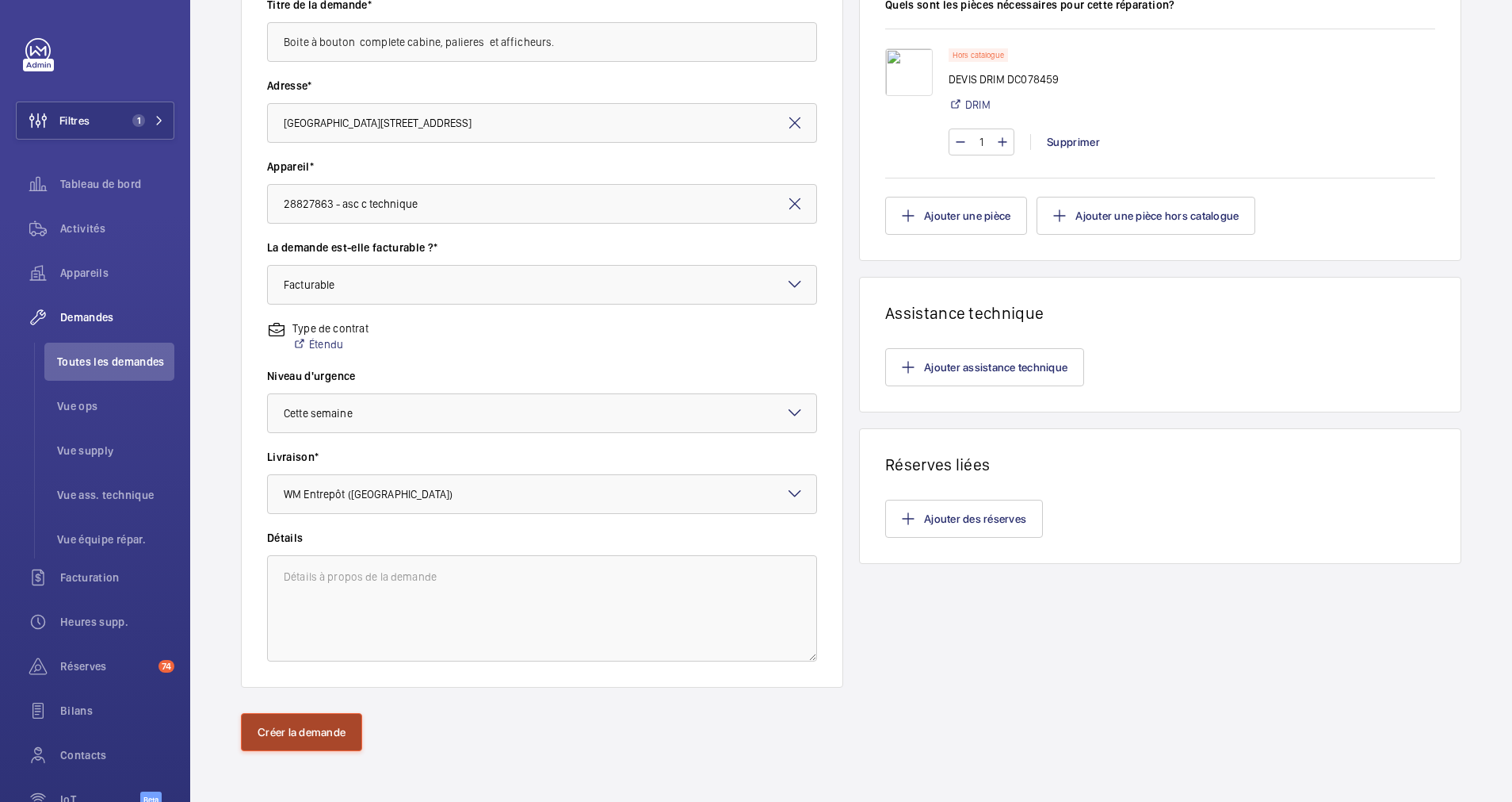
click at [314, 736] on button "Créer la demande" at bounding box center [302, 731] width 122 height 38
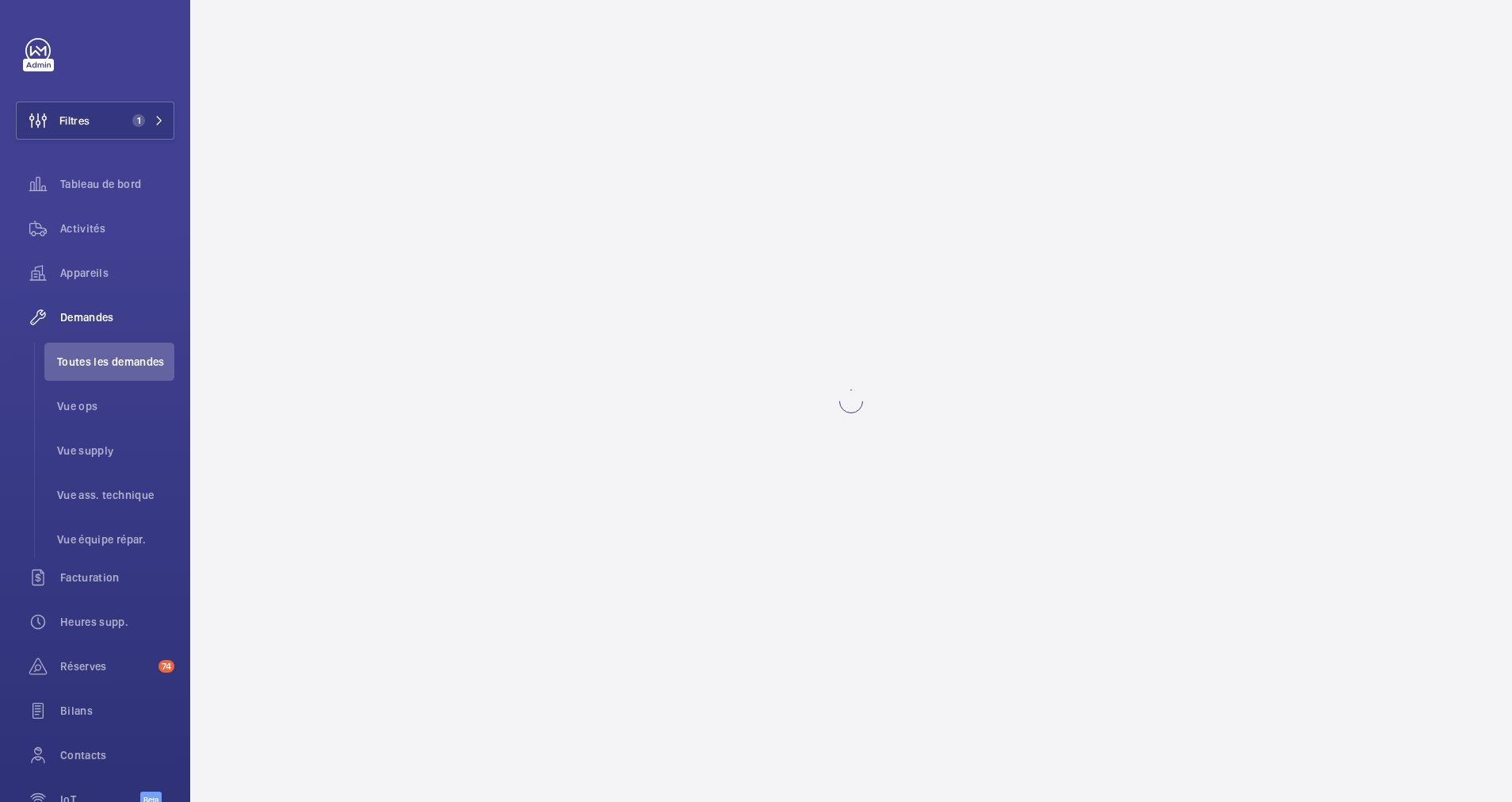
scroll to position [0, 0]
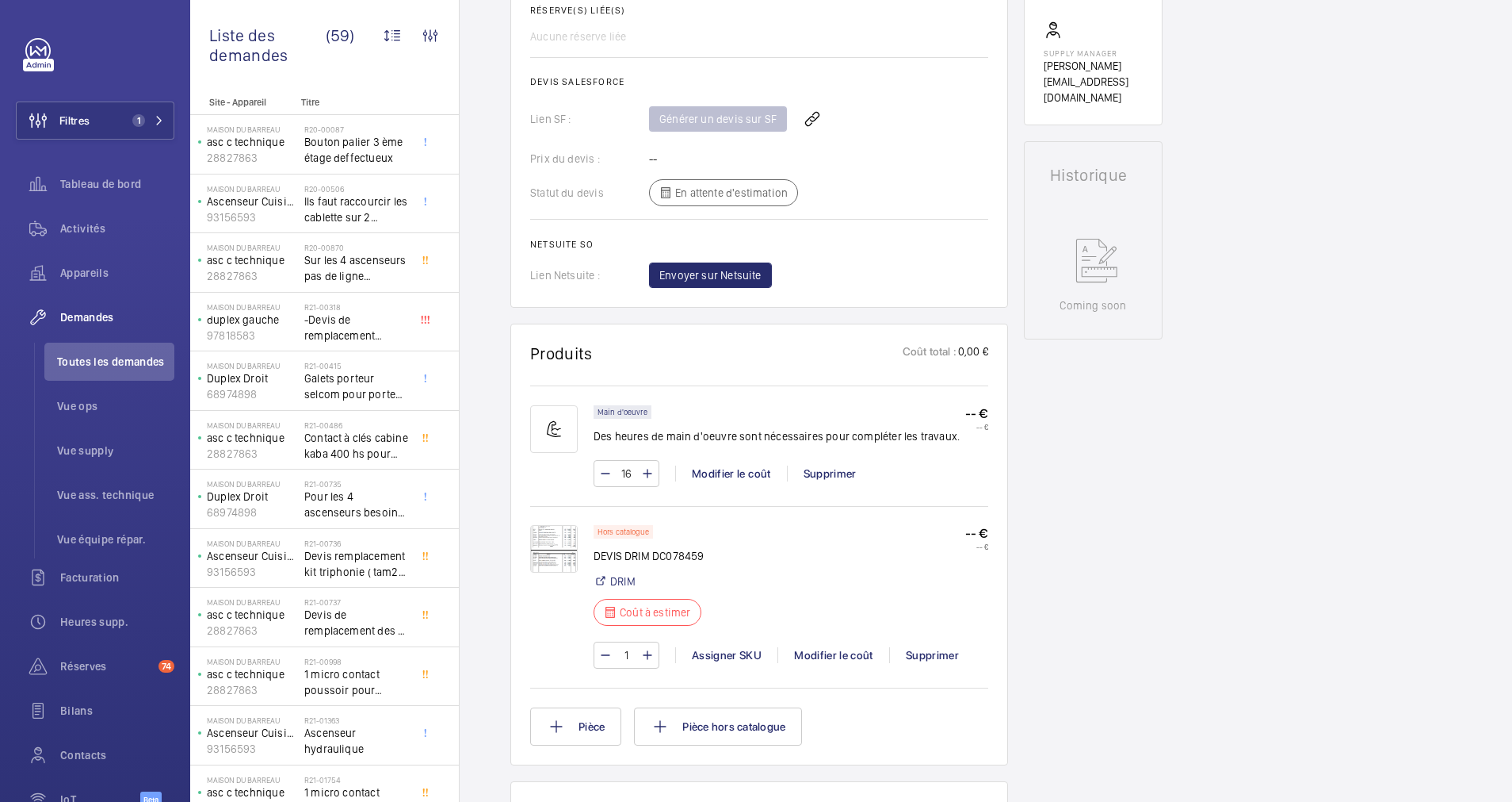
scroll to position [650, 0]
click at [550, 528] on img at bounding box center [553, 547] width 47 height 47
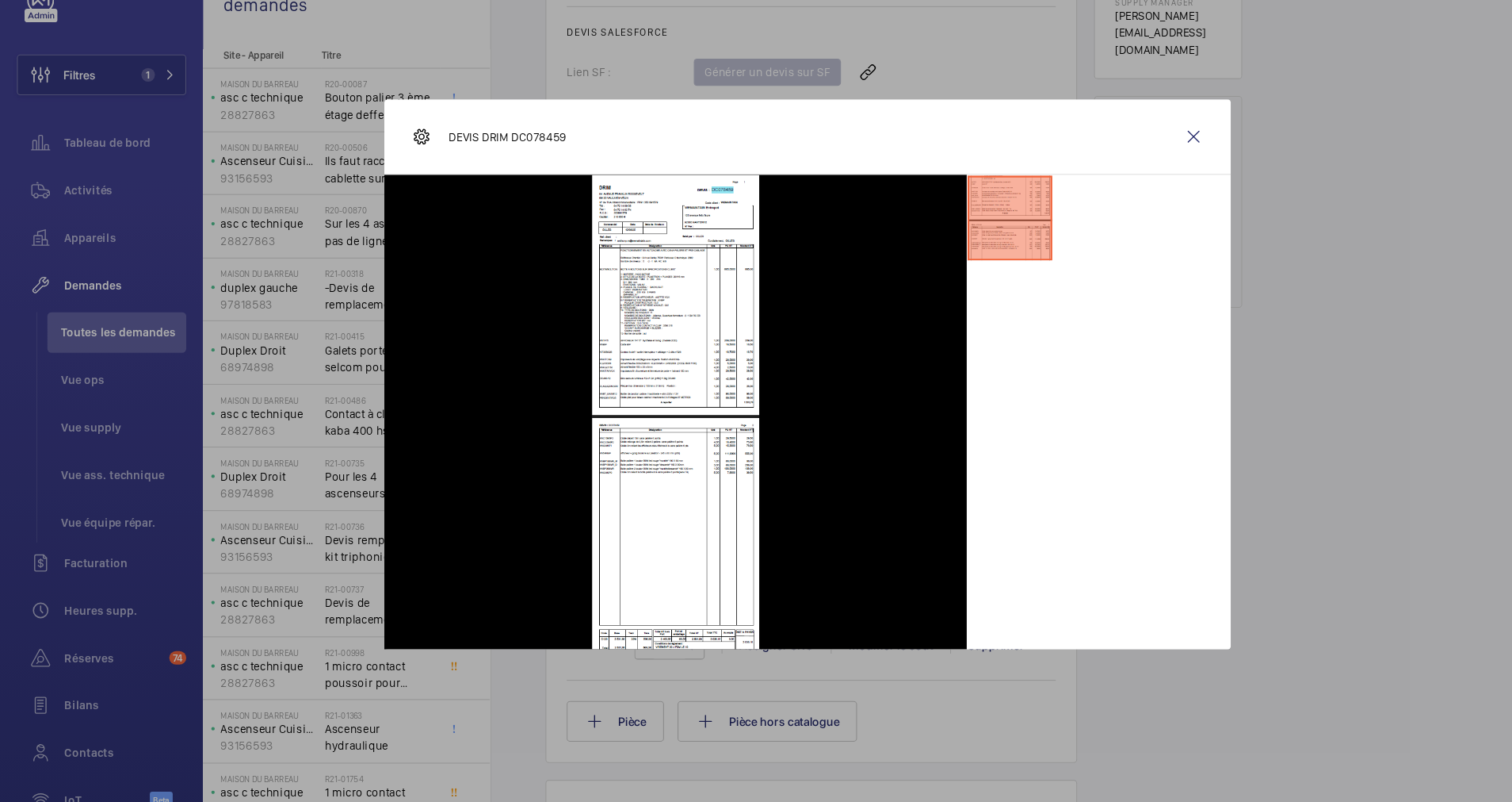
scroll to position [0, 0]
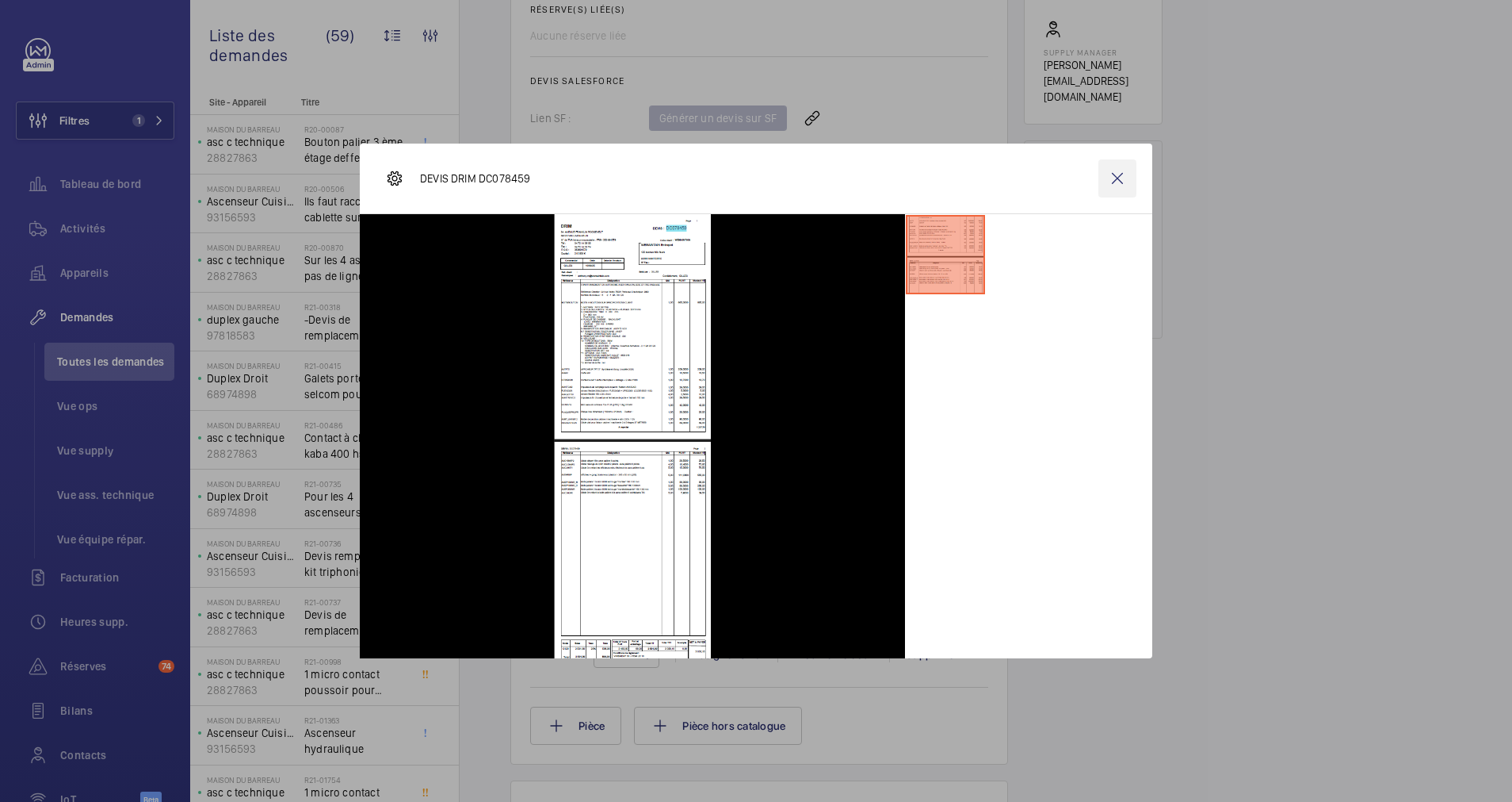
click at [1121, 172] on wm-front-icon-button at bounding box center [1117, 178] width 38 height 38
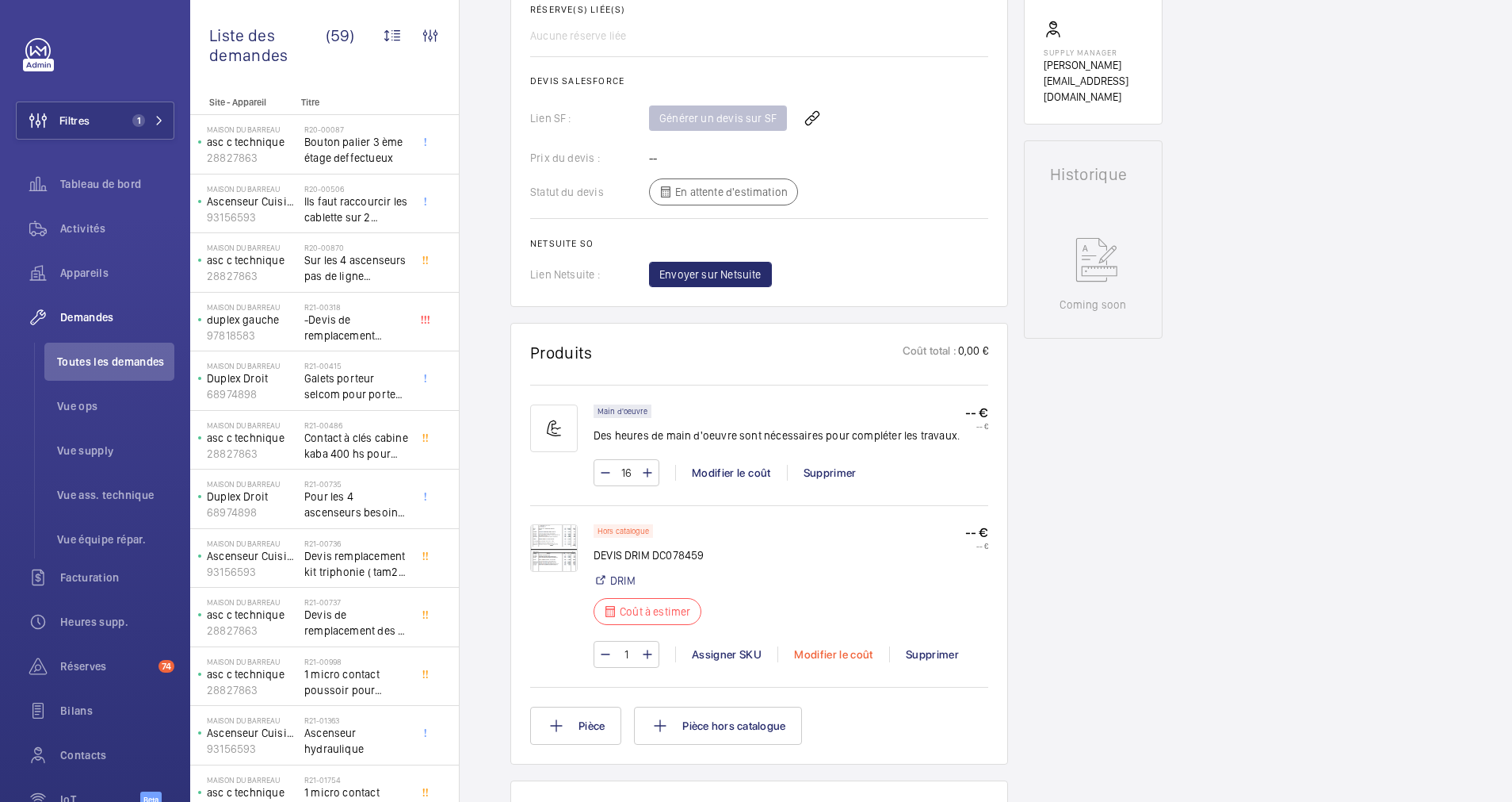
click at [847, 649] on div "Modifier le coût" at bounding box center [833, 654] width 112 height 16
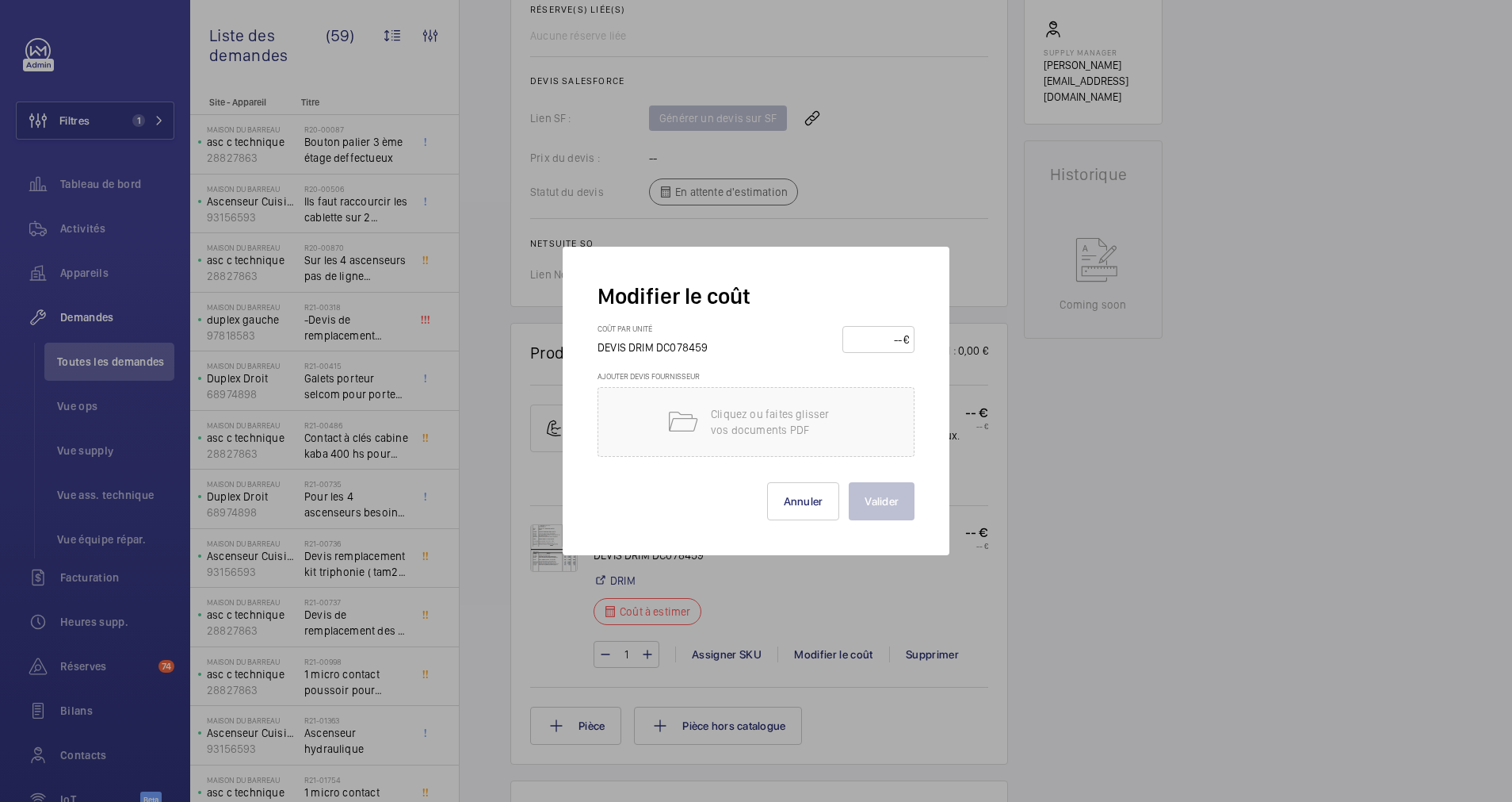
click at [871, 342] on input "number" at bounding box center [876, 339] width 55 height 25
type input "3030"
click at [885, 493] on button "Valider" at bounding box center [882, 501] width 66 height 38
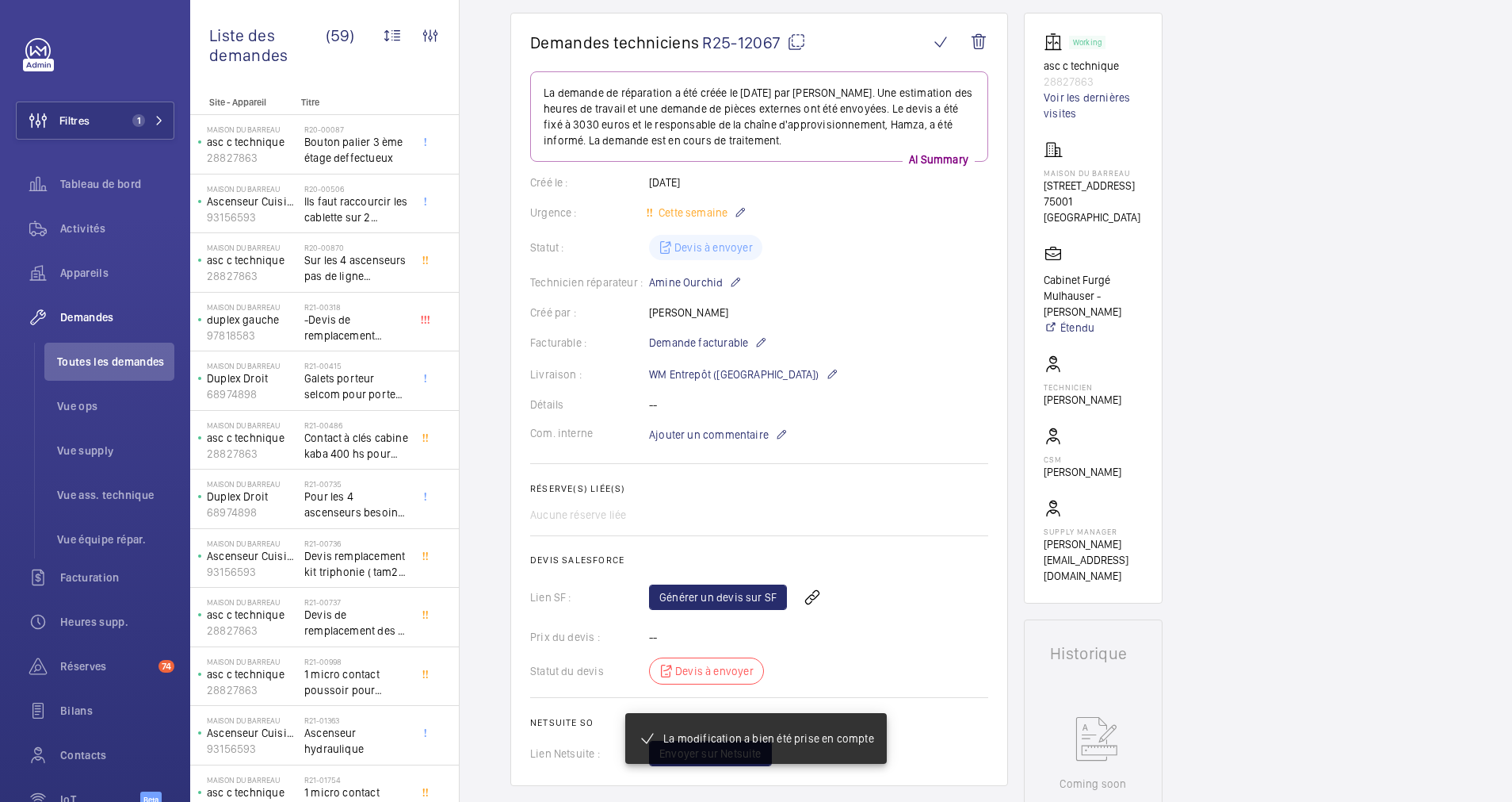
scroll to position [185, 0]
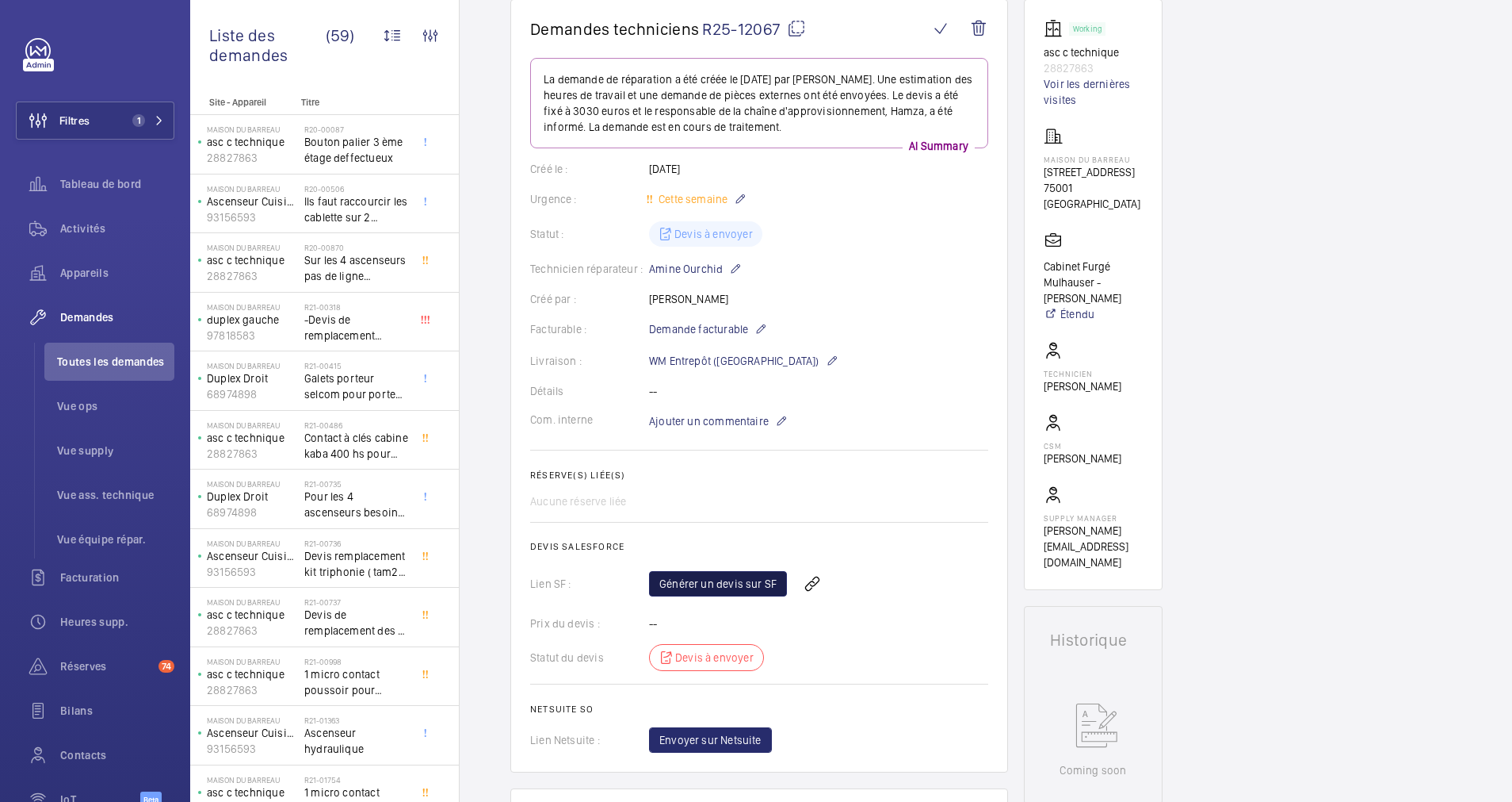
click at [734, 574] on link "Générer un devis sur SF" at bounding box center [718, 583] width 138 height 25
